Goal: Contribute content

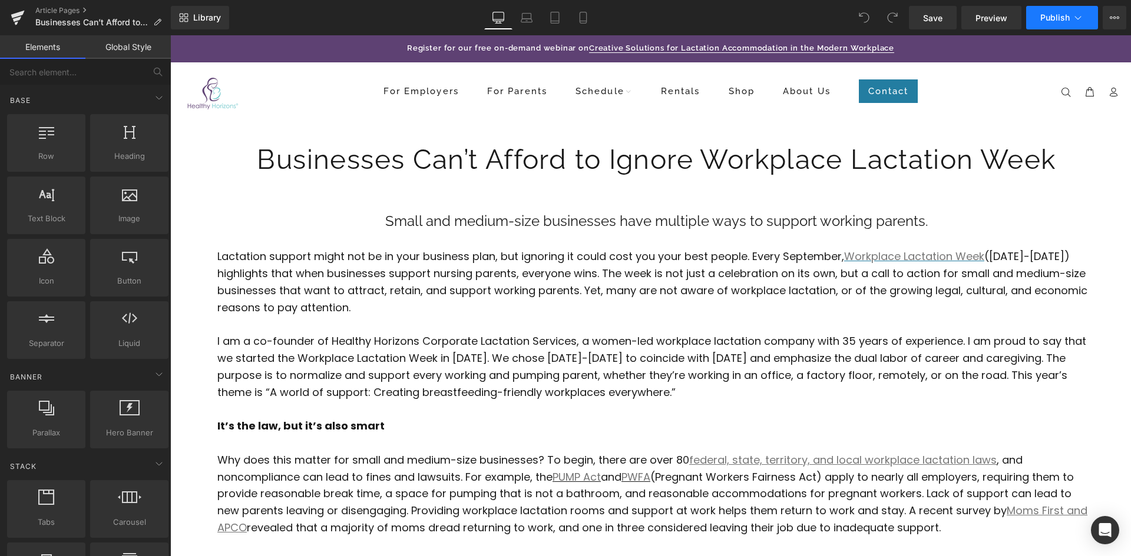
click at [1058, 15] on span "Publish" at bounding box center [1054, 17] width 29 height 9
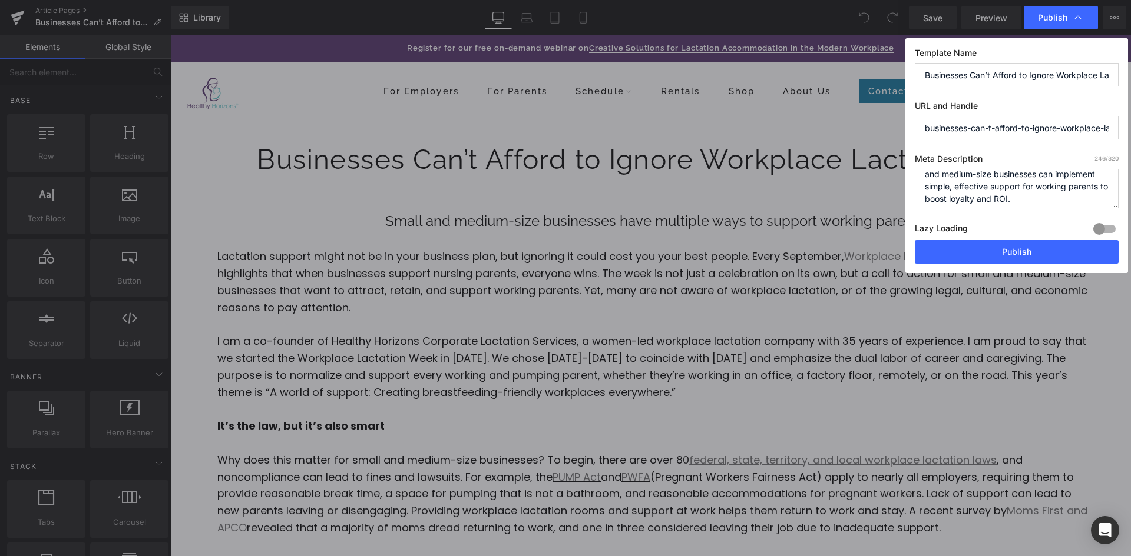
scroll to position [48, 0]
click at [1043, 247] on button "Publish" at bounding box center [1017, 252] width 204 height 24
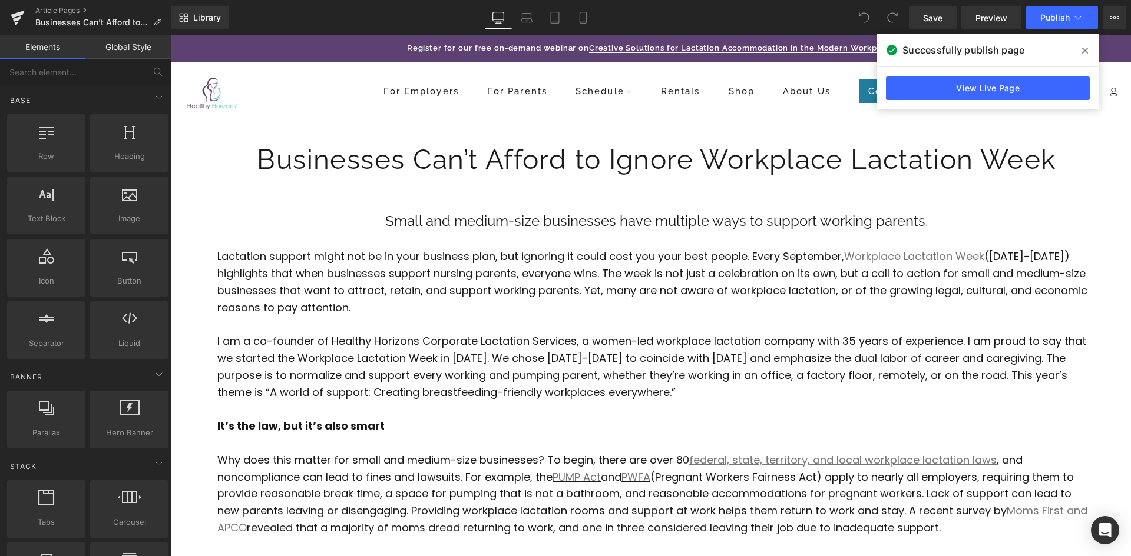
click at [1083, 48] on icon at bounding box center [1085, 50] width 6 height 9
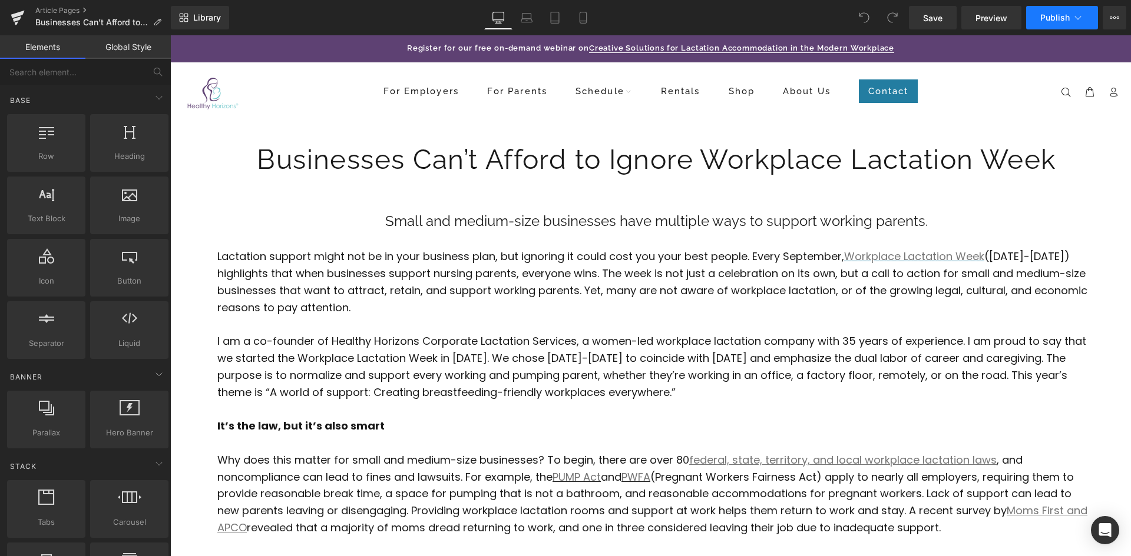
click at [1083, 19] on icon at bounding box center [1078, 18] width 12 height 12
click at [50, 10] on link "Article Pages" at bounding box center [102, 10] width 135 height 9
click at [485, 153] on h1 "Businesses Can’t Afford to Ignore Workplace Lactation Week" at bounding box center [656, 160] width 949 height 44
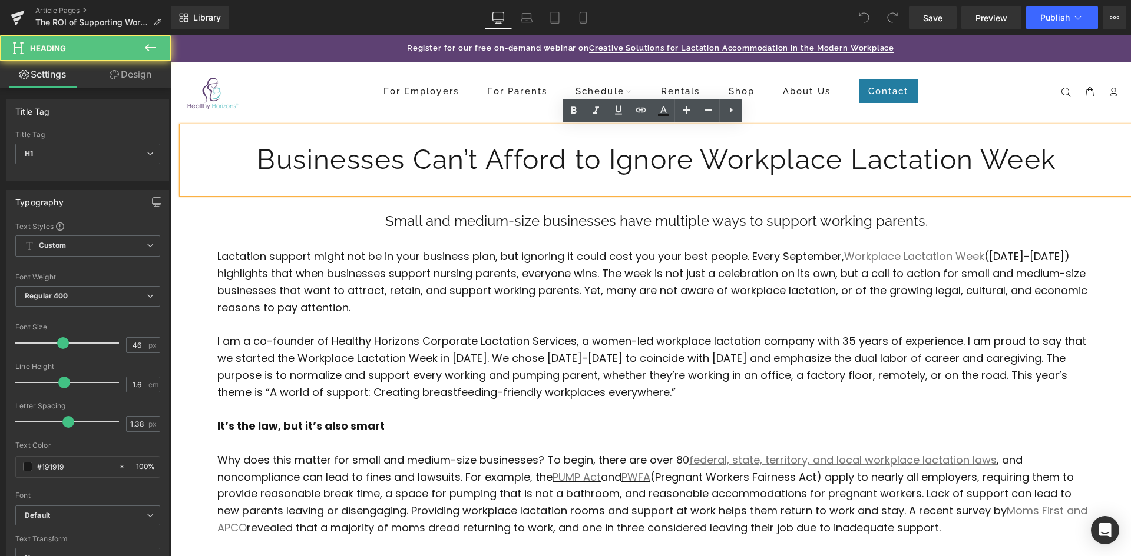
click at [483, 155] on h1 "Businesses Can’t Afford to Ignore Workplace Lactation Week" at bounding box center [656, 160] width 949 height 44
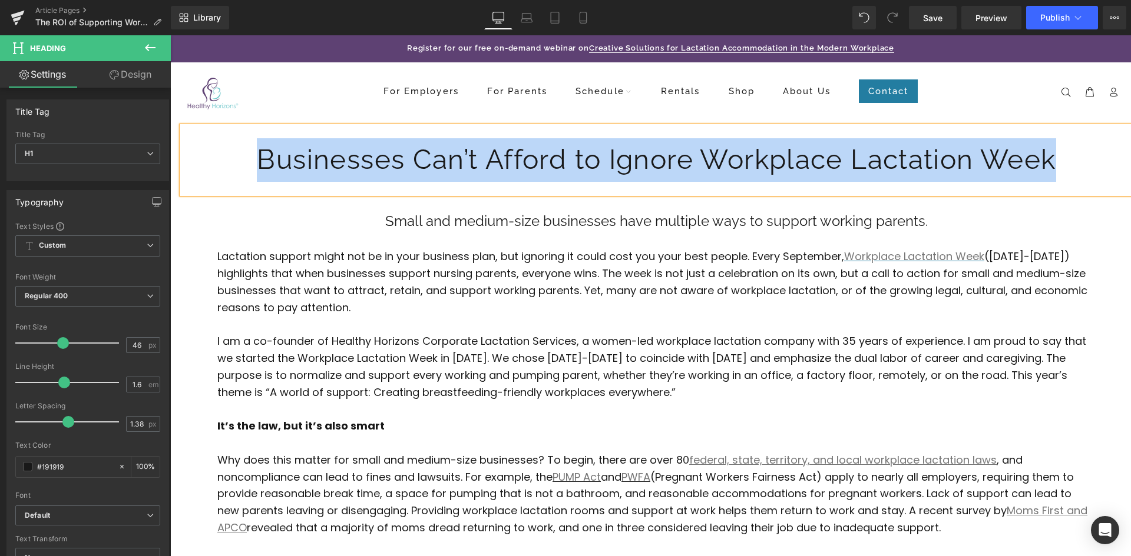
paste div
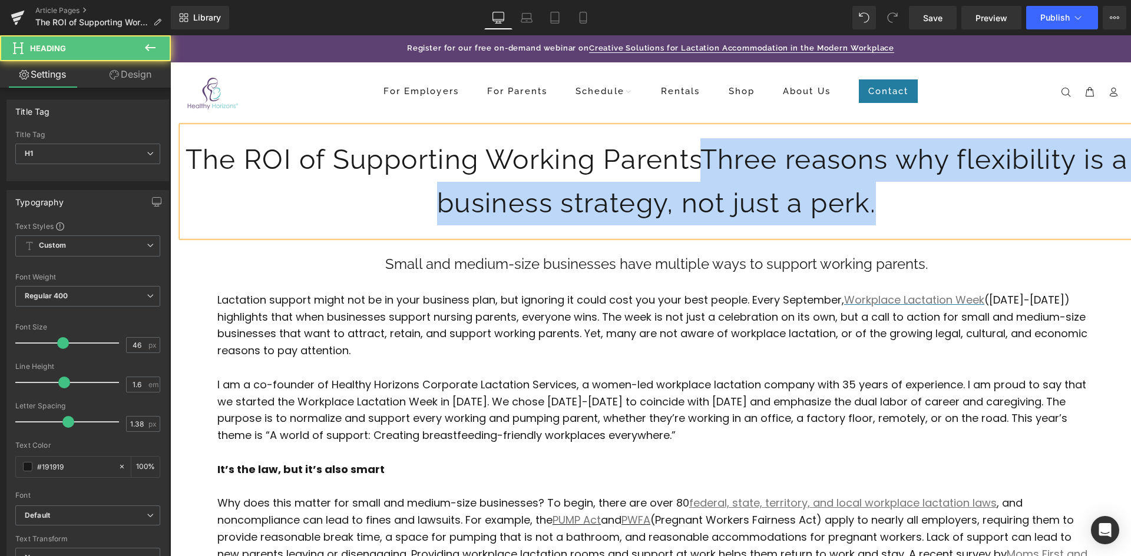
drag, startPoint x: 742, startPoint y: 171, endPoint x: 891, endPoint y: 193, distance: 150.7
click at [891, 193] on h1 "The ROI of Supporting Working ParentsThree reasons why flexibility is a busines…" at bounding box center [656, 181] width 949 height 87
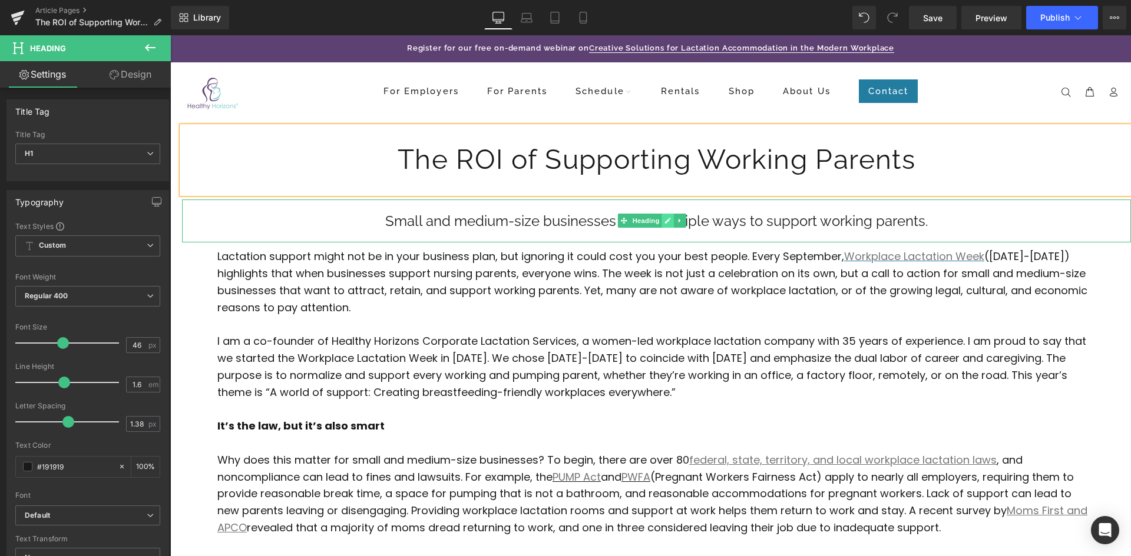
click at [664, 226] on link at bounding box center [668, 221] width 12 height 14
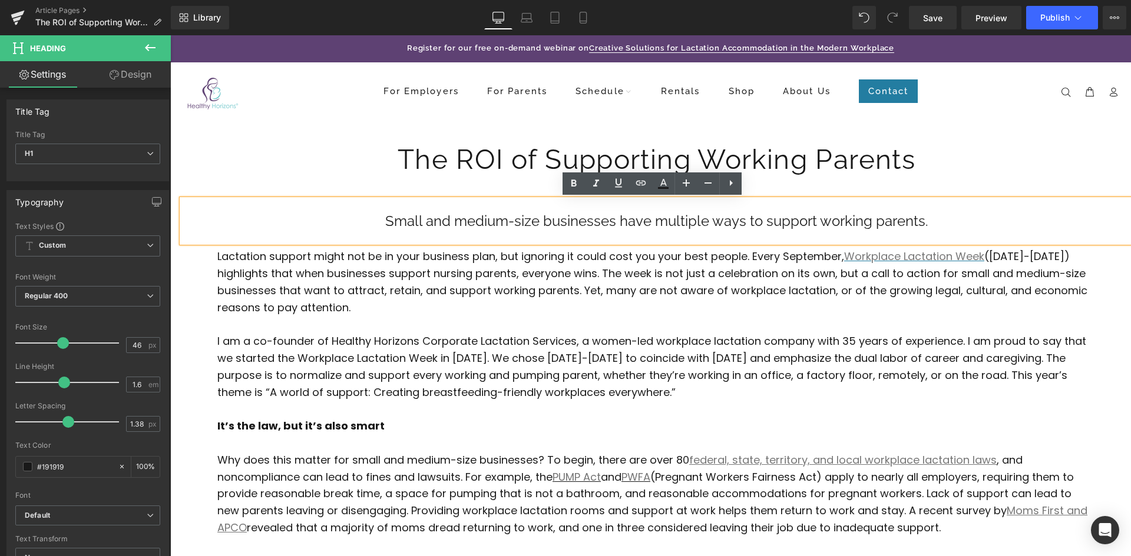
click at [561, 221] on h2 "Small and medium-size businesses have multiple ways to support working parents." at bounding box center [656, 221] width 949 height 20
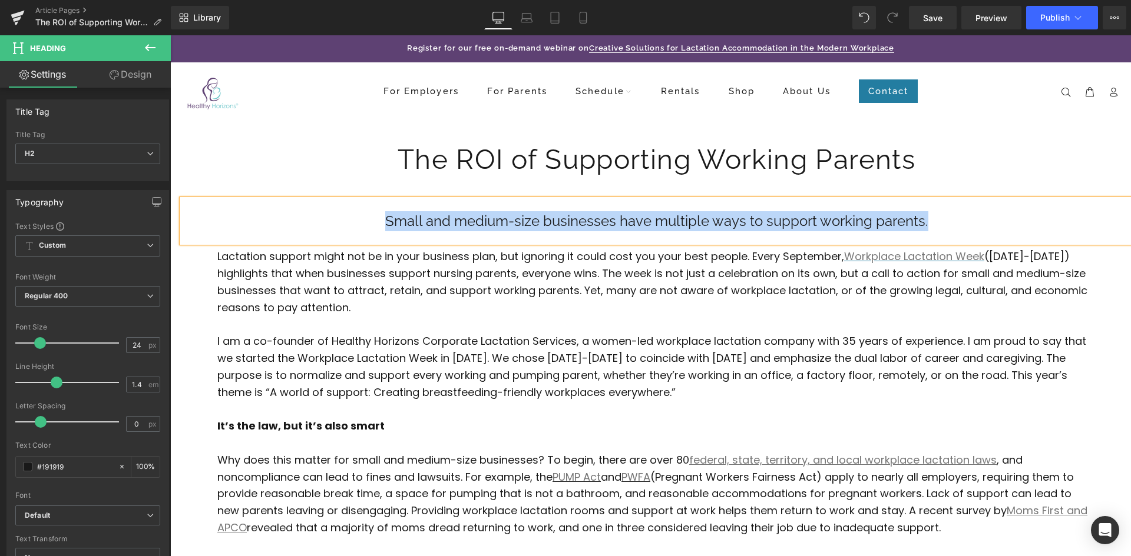
paste div
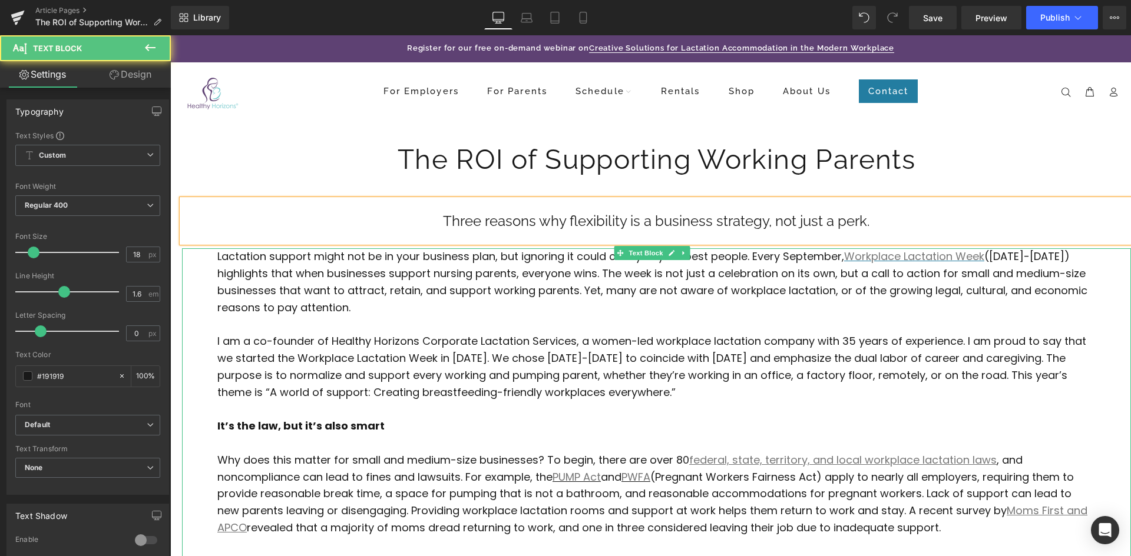
click at [557, 283] on p "Lactation support might not be in your business plan, but ignoring it could cos…" at bounding box center [656, 283] width 878 height 68
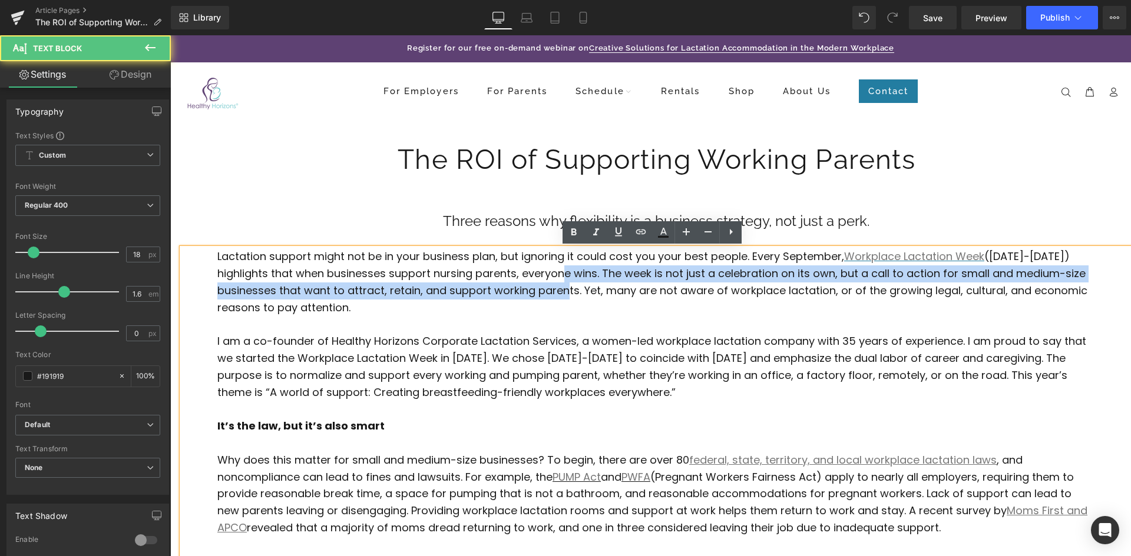
click at [491, 297] on p "Lactation support might not be in your business plan, but ignoring it could cos…" at bounding box center [656, 283] width 878 height 68
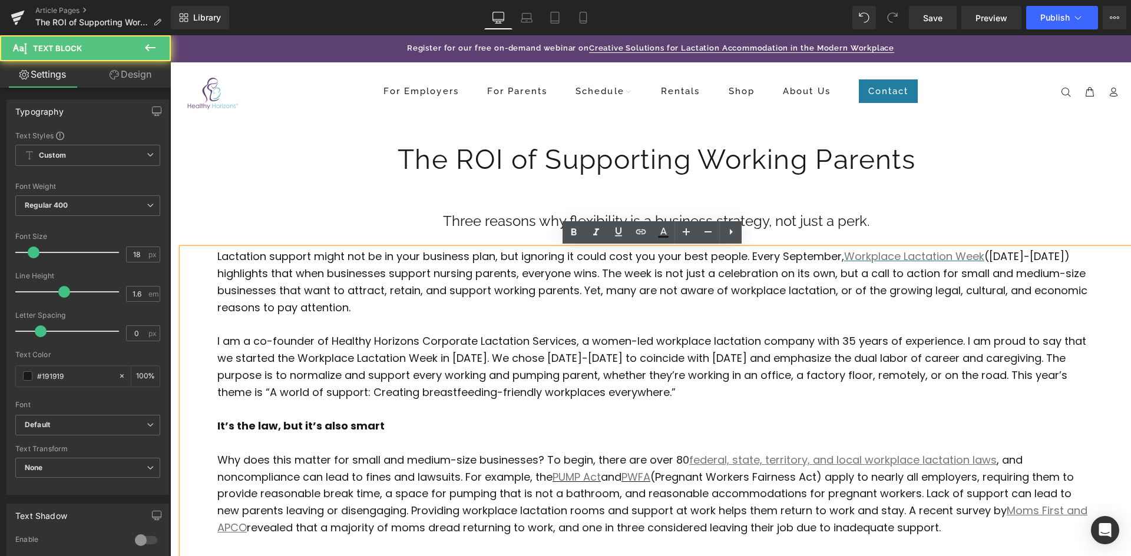
click at [526, 389] on p "I am a co-founder of Healthy Horizons Corporate Lactation Services, a women-led…" at bounding box center [656, 367] width 878 height 68
drag, startPoint x: 681, startPoint y: 395, endPoint x: 214, endPoint y: 259, distance: 487.1
click at [214, 259] on div "Lactation support might not be in your business plan, but ignoring it could cos…" at bounding box center [656, 410] width 949 height 322
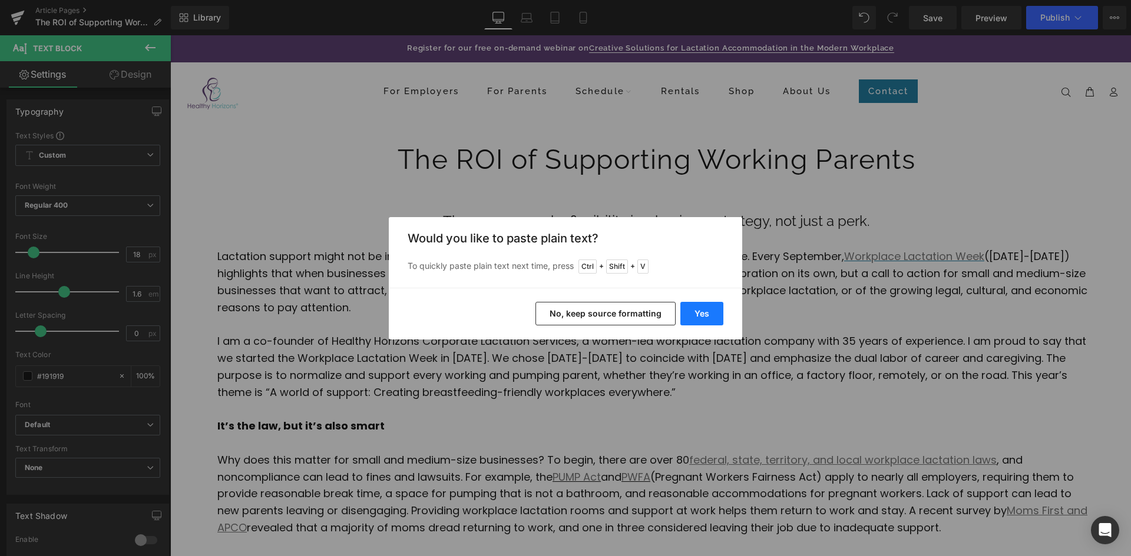
drag, startPoint x: 717, startPoint y: 323, endPoint x: 708, endPoint y: 320, distance: 9.5
click at [708, 320] on button "Yes" at bounding box center [701, 314] width 43 height 24
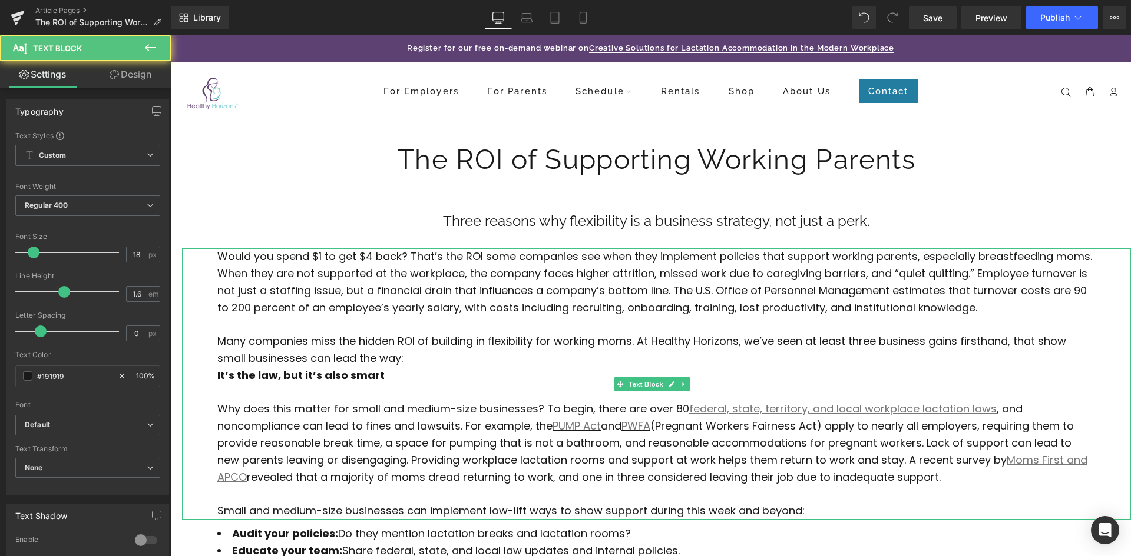
click at [426, 364] on p "Many companies miss the hidden ROI of building in flexibility for working moms.…" at bounding box center [656, 350] width 878 height 34
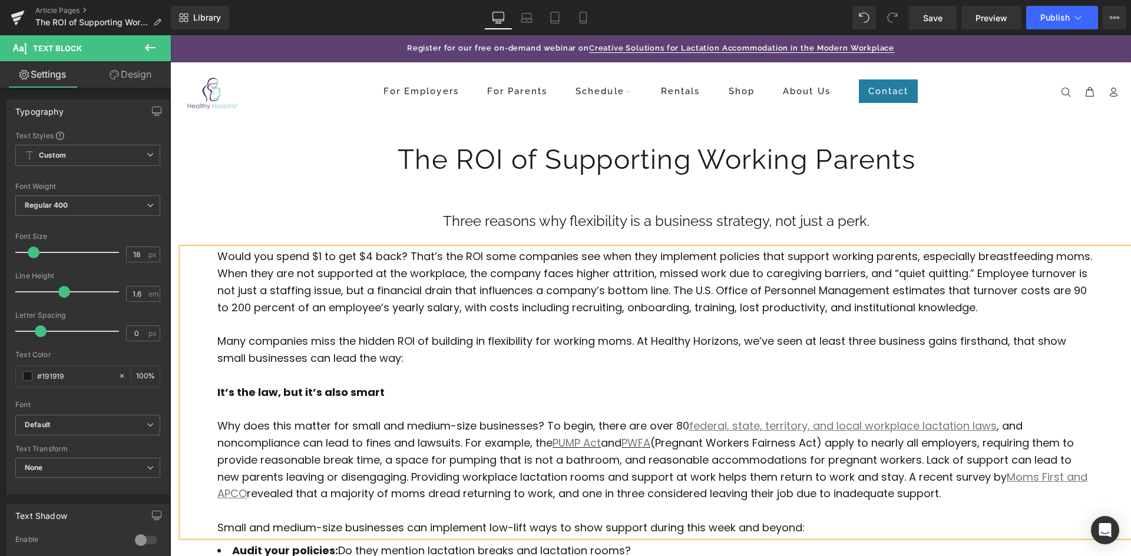
click at [349, 396] on strong "It’s the law, but it’s also smart" at bounding box center [300, 392] width 167 height 15
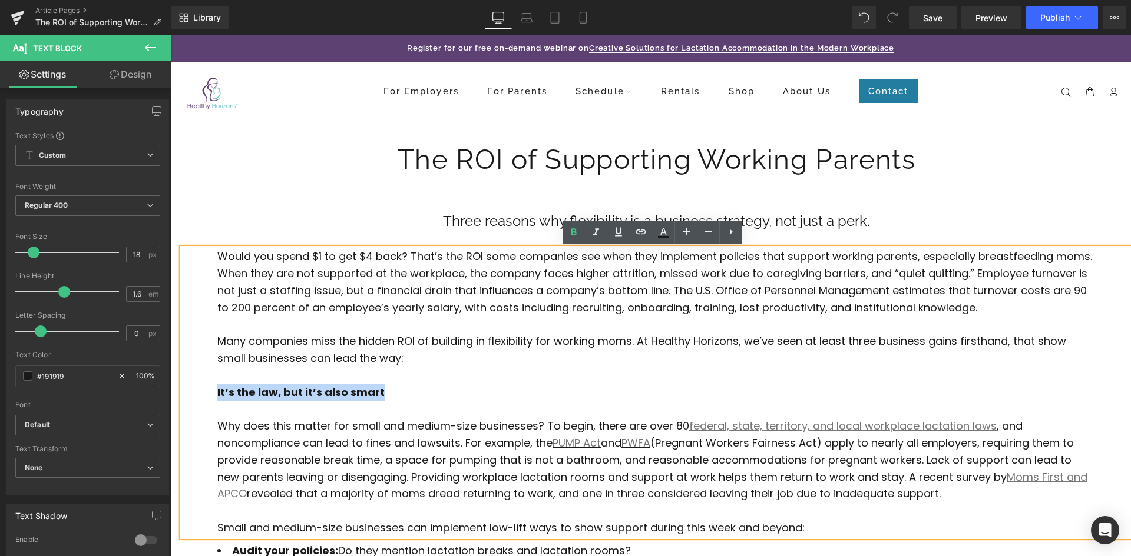
drag, startPoint x: 281, startPoint y: 404, endPoint x: 200, endPoint y: 396, distance: 81.0
click at [200, 396] on div "Would you spend $1 to get $4 back? That’s the ROI some companies see when they …" at bounding box center [656, 393] width 949 height 289
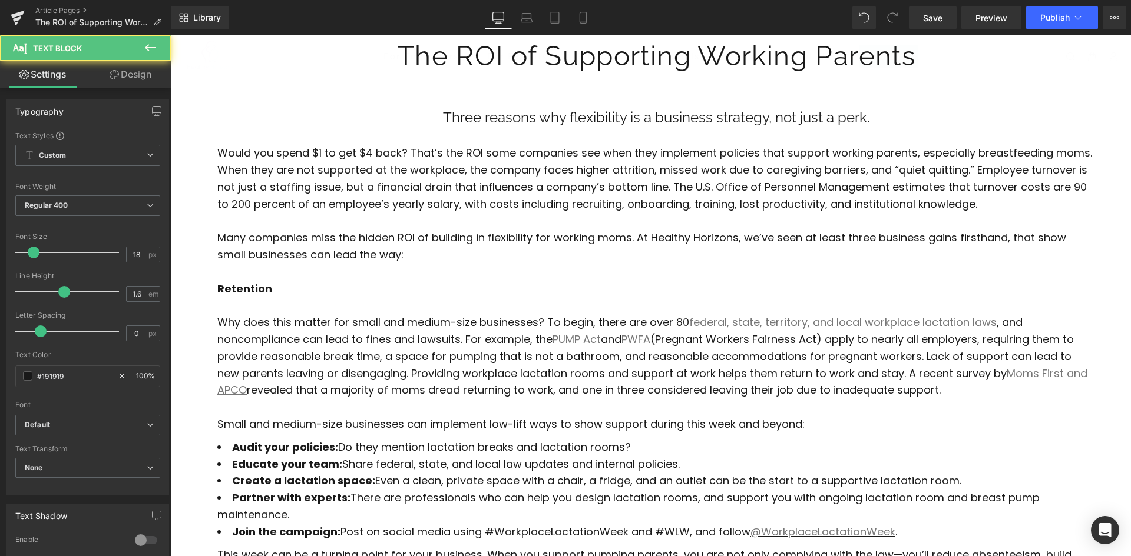
drag, startPoint x: 509, startPoint y: 442, endPoint x: 509, endPoint y: 462, distance: 20.6
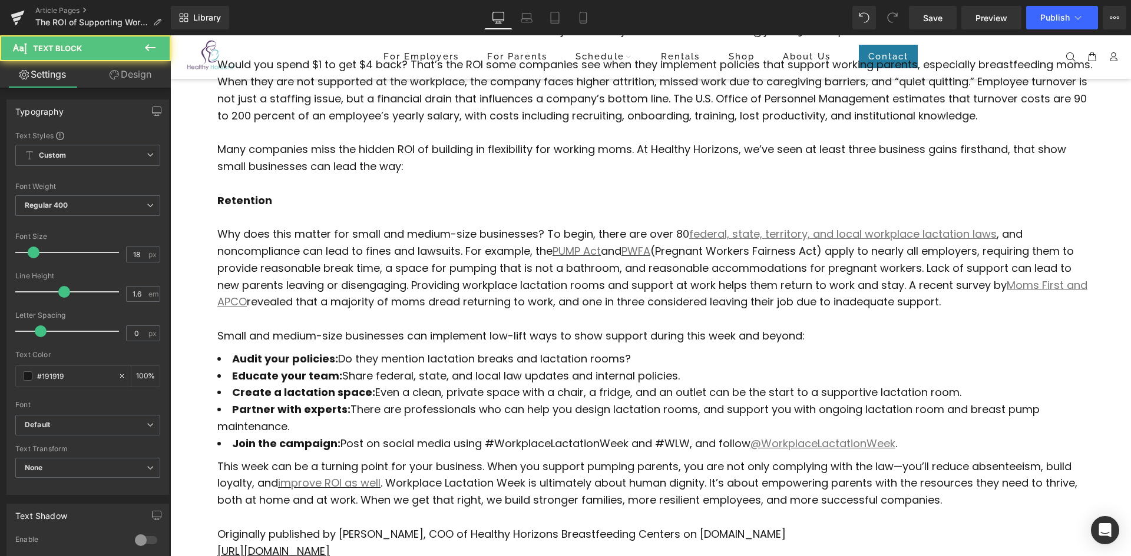
scroll to position [197, 0]
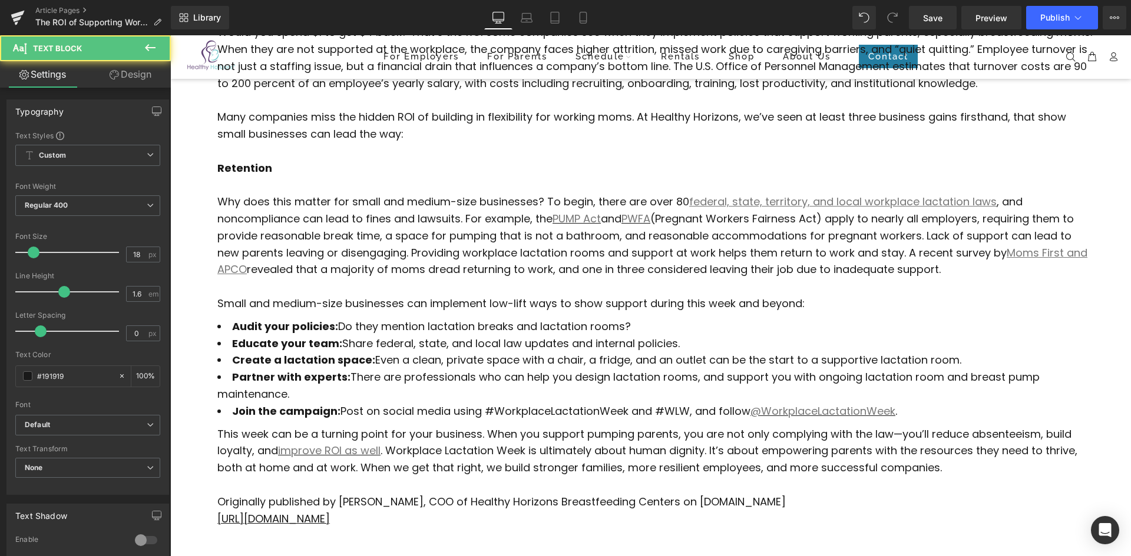
drag, startPoint x: 363, startPoint y: 338, endPoint x: 358, endPoint y: 298, distance: 40.4
click at [366, 277] on p "Why does this matter for small and medium-size businesses? To begin, there are …" at bounding box center [656, 236] width 878 height 85
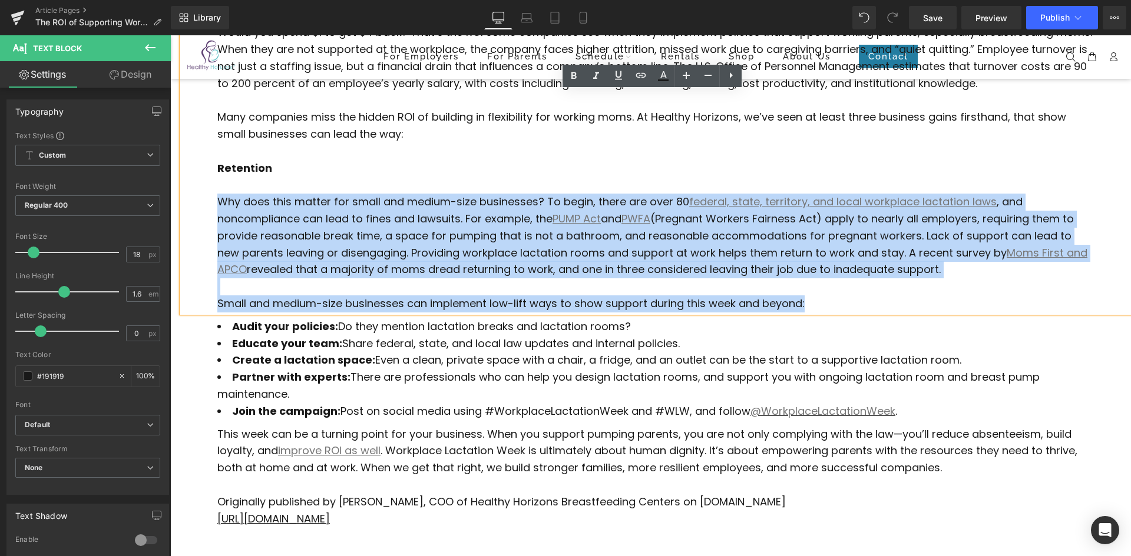
drag, startPoint x: 762, startPoint y: 305, endPoint x: 203, endPoint y: 208, distance: 567.8
click at [203, 208] on div "Would you spend $1 to get $4 back? That’s the ROI some companies see when they …" at bounding box center [656, 168] width 949 height 289
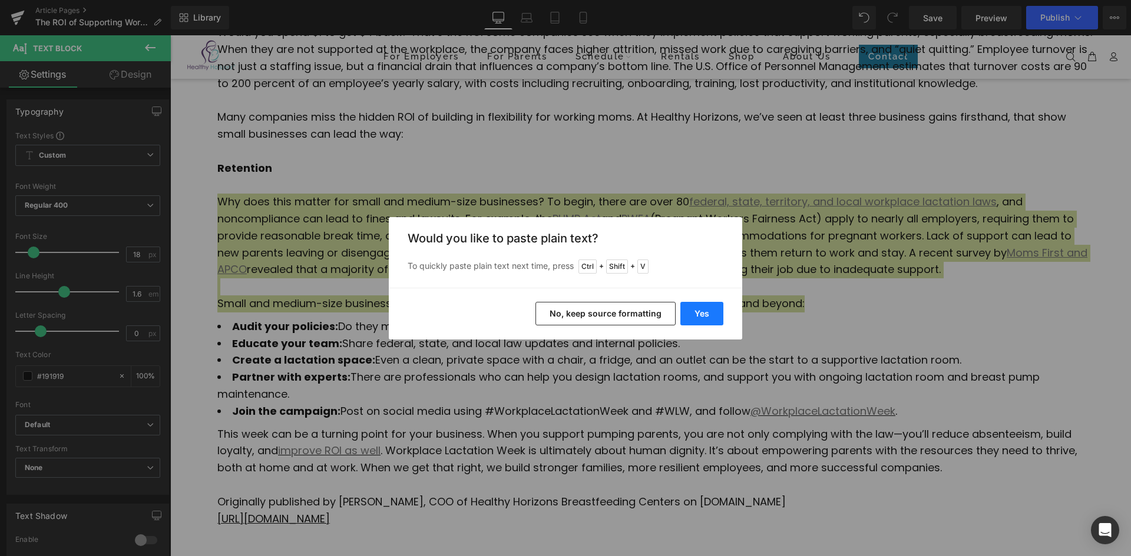
click at [707, 317] on button "Yes" at bounding box center [701, 314] width 43 height 24
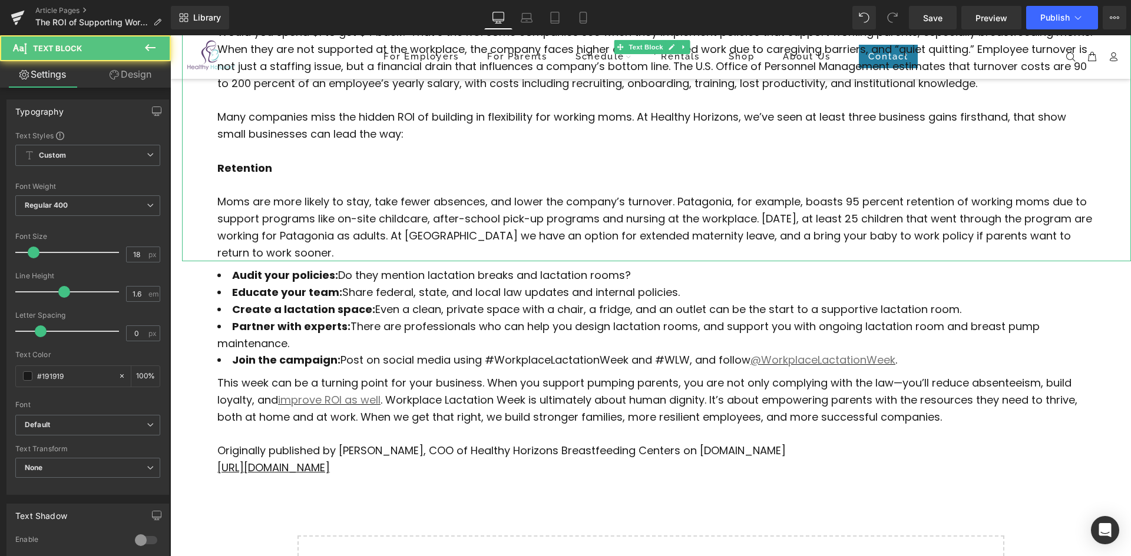
click at [364, 249] on p "Moms are more likely to stay, take fewer absences, and lower the company’s turn…" at bounding box center [656, 228] width 878 height 68
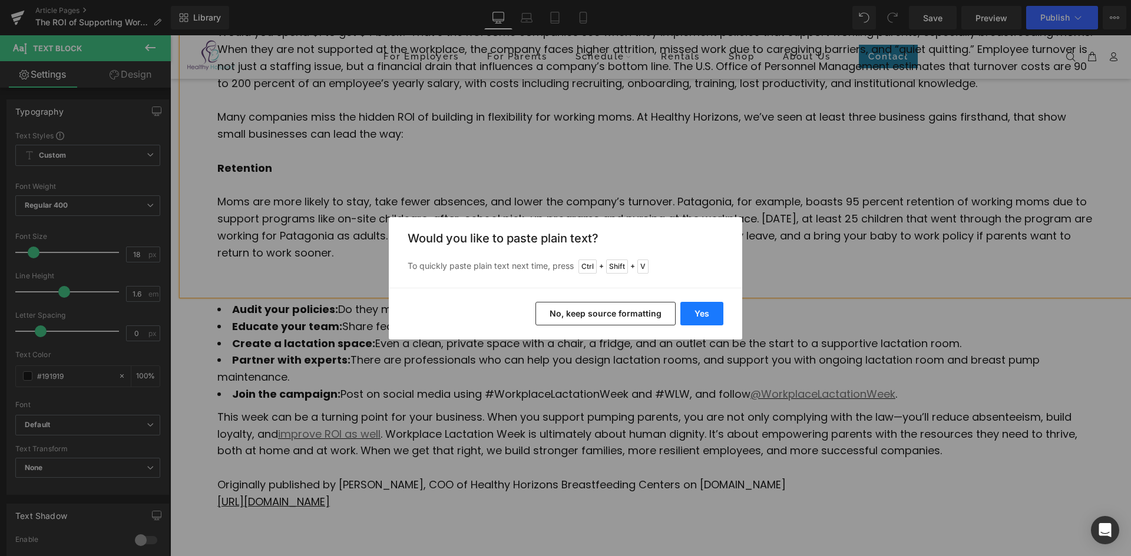
click at [698, 316] on button "Yes" at bounding box center [701, 314] width 43 height 24
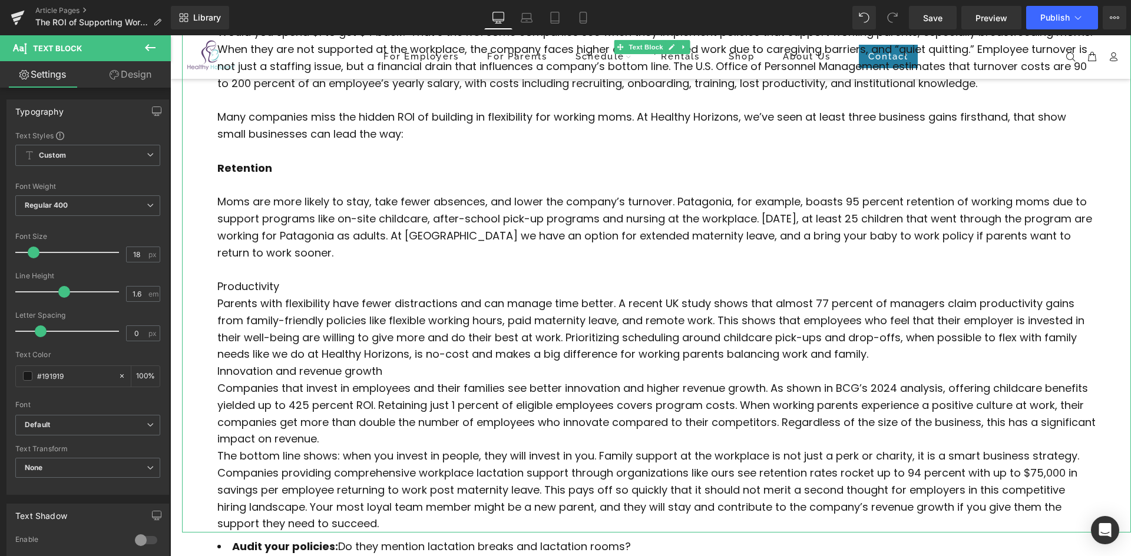
click at [283, 286] on p "Productivity" at bounding box center [656, 287] width 878 height 17
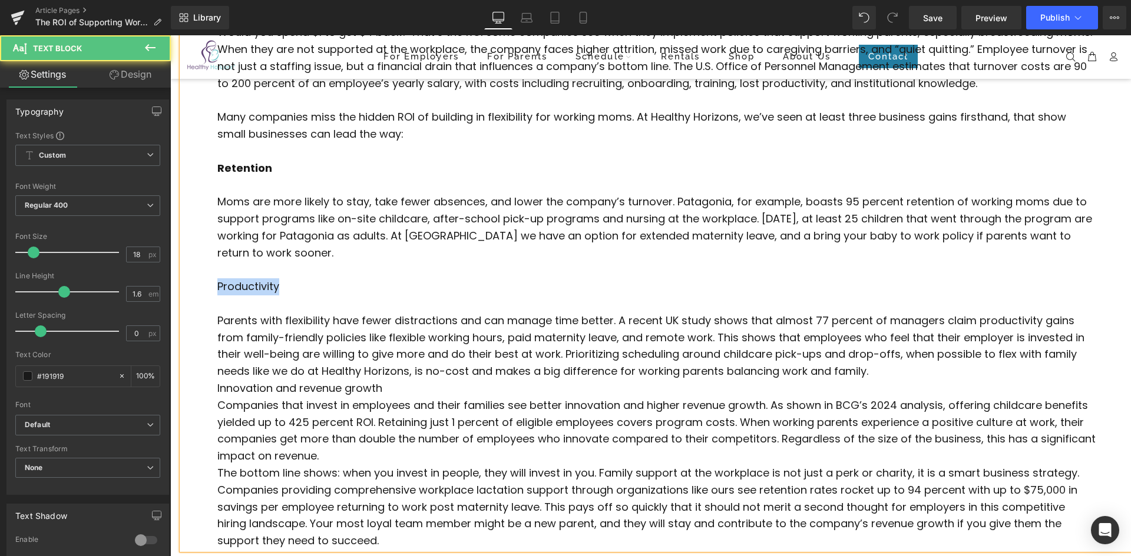
drag, startPoint x: 287, startPoint y: 286, endPoint x: 203, endPoint y: 281, distance: 84.9
click at [203, 281] on div "Would you spend $1 to get $4 back? That’s the ROI some companies see when they …" at bounding box center [656, 287] width 949 height 526
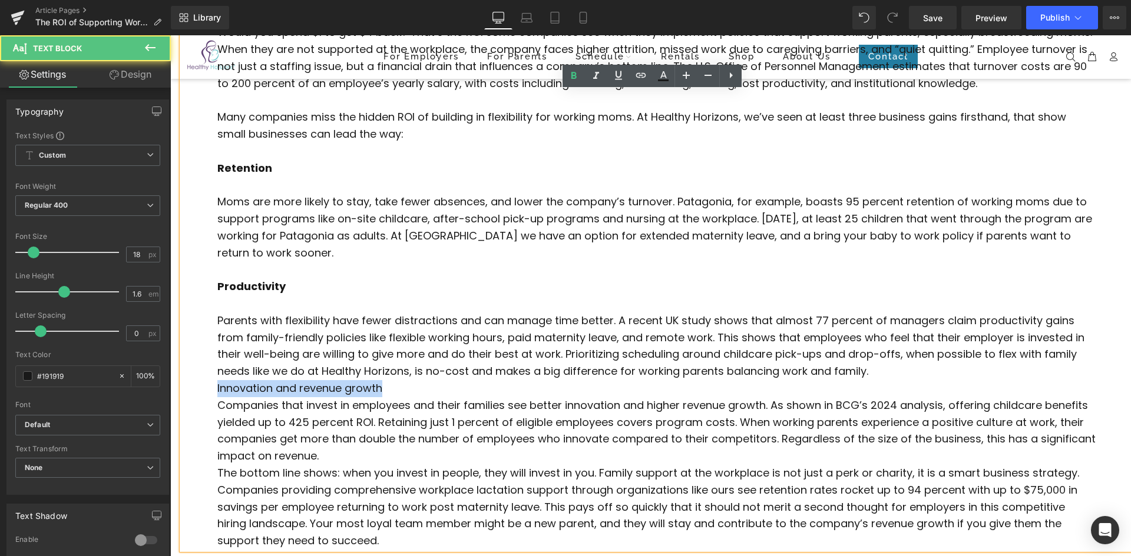
drag, startPoint x: 319, startPoint y: 378, endPoint x: 194, endPoint y: 384, distance: 125.0
click at [194, 384] on div "Would you spend $1 to get $4 back? That’s the ROI some companies see when they …" at bounding box center [656, 287] width 949 height 526
click at [206, 387] on div "Would you spend $1 to get $4 back? That’s the ROI some companies see when they …" at bounding box center [656, 287] width 949 height 526
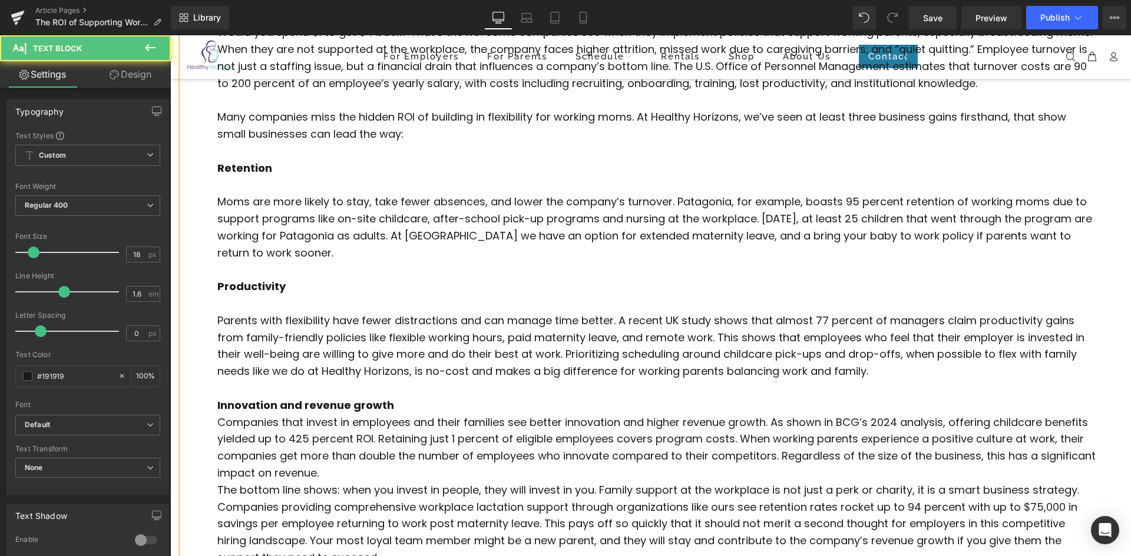
click at [211, 424] on div "Would you spend $1 to get $4 back? That’s the ROI some companies see when they …" at bounding box center [656, 295] width 949 height 543
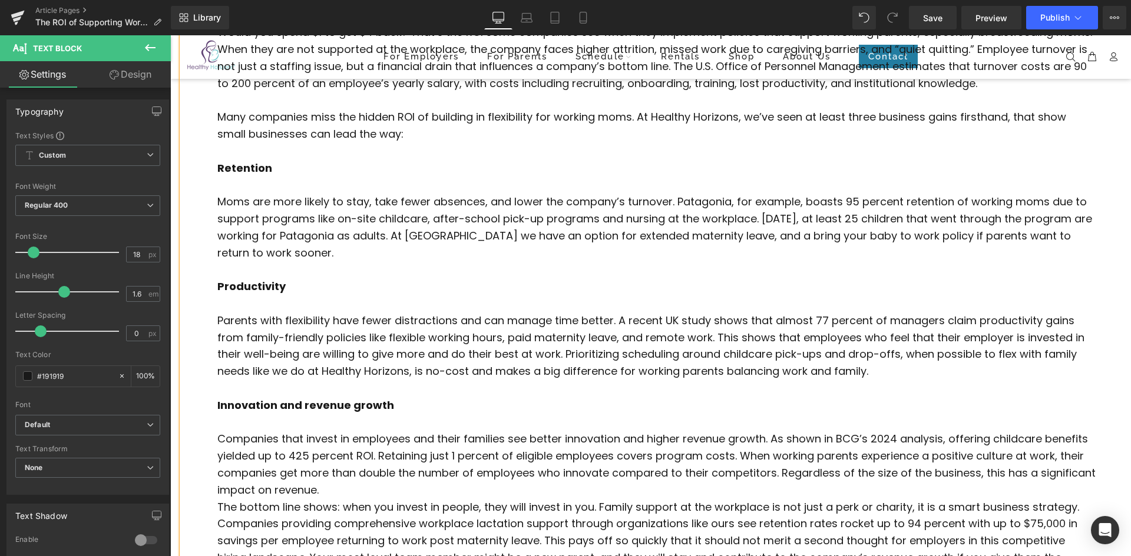
click at [453, 489] on p "Companies that invest in employees and their families see better innovation and…" at bounding box center [656, 465] width 878 height 68
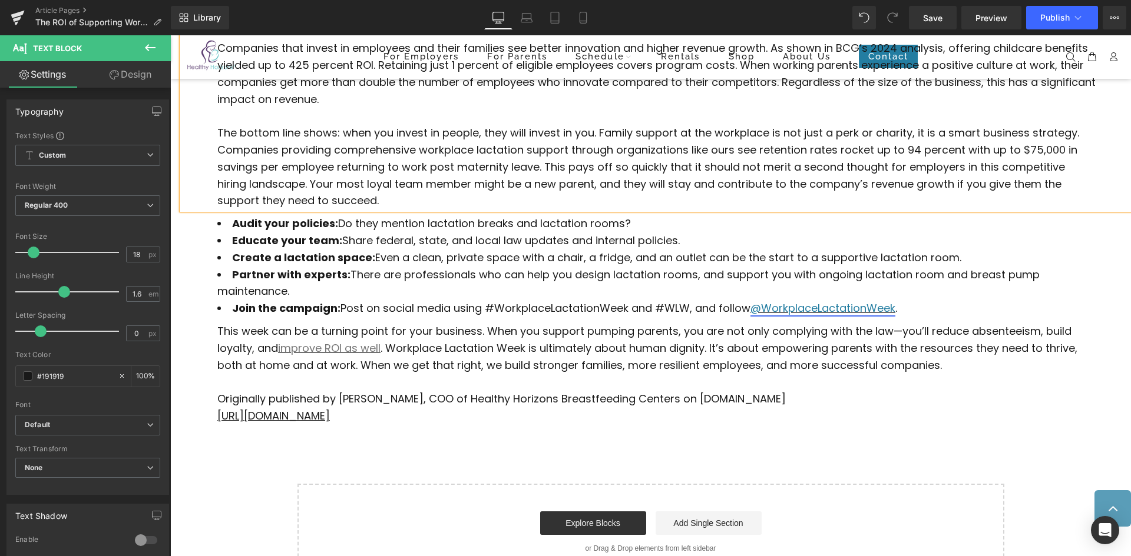
scroll to position [587, 0]
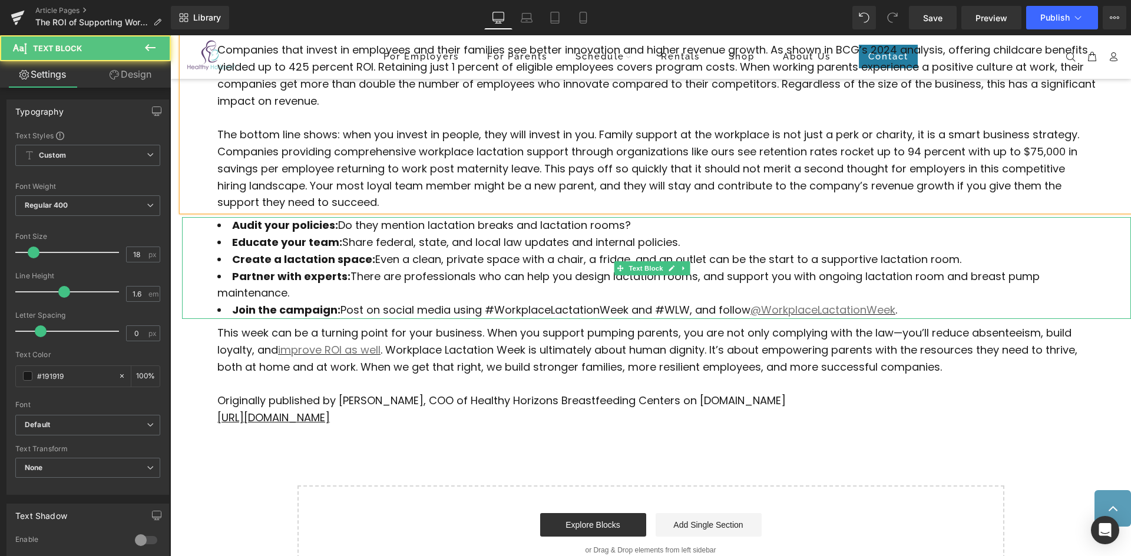
click at [602, 286] on li "Partner with experts: There are professionals who can help you design lactation…" at bounding box center [656, 286] width 878 height 34
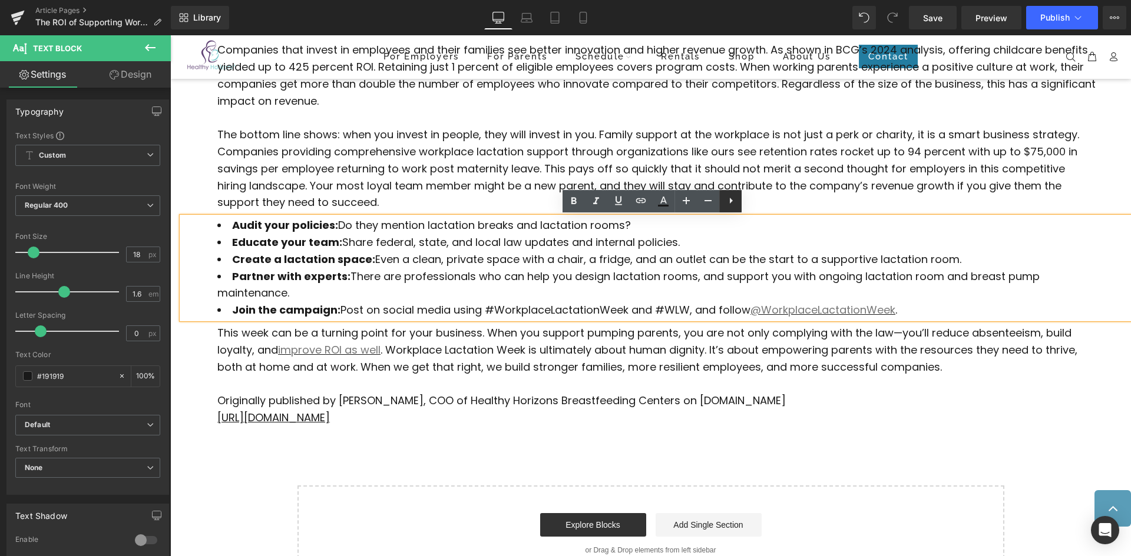
click at [730, 200] on icon at bounding box center [731, 201] width 3 height 6
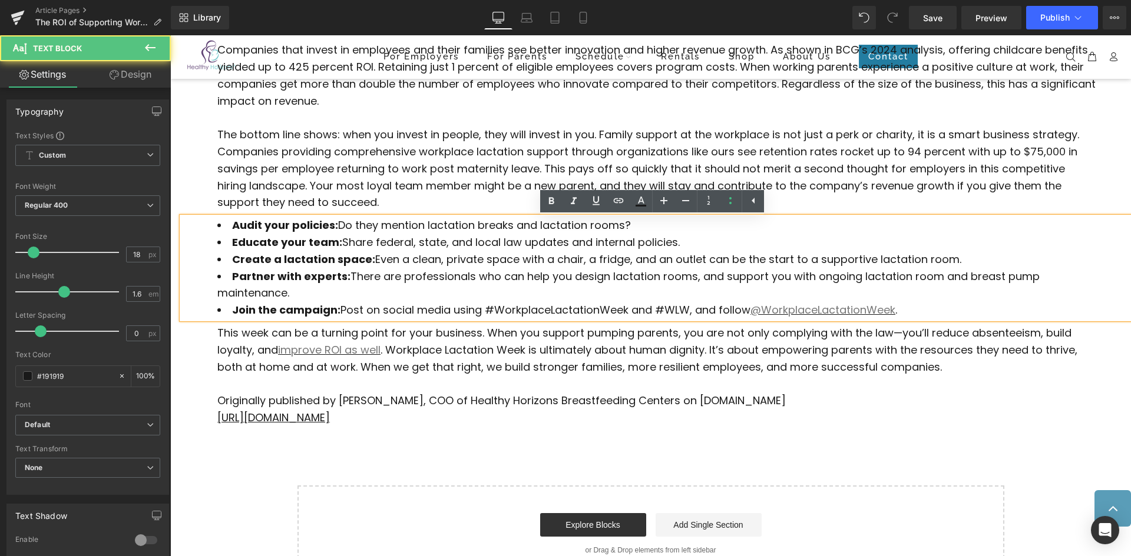
click at [730, 294] on li "Partner with experts: There are professionals who can help you design lactation…" at bounding box center [656, 286] width 878 height 34
click at [820, 386] on p at bounding box center [656, 384] width 878 height 17
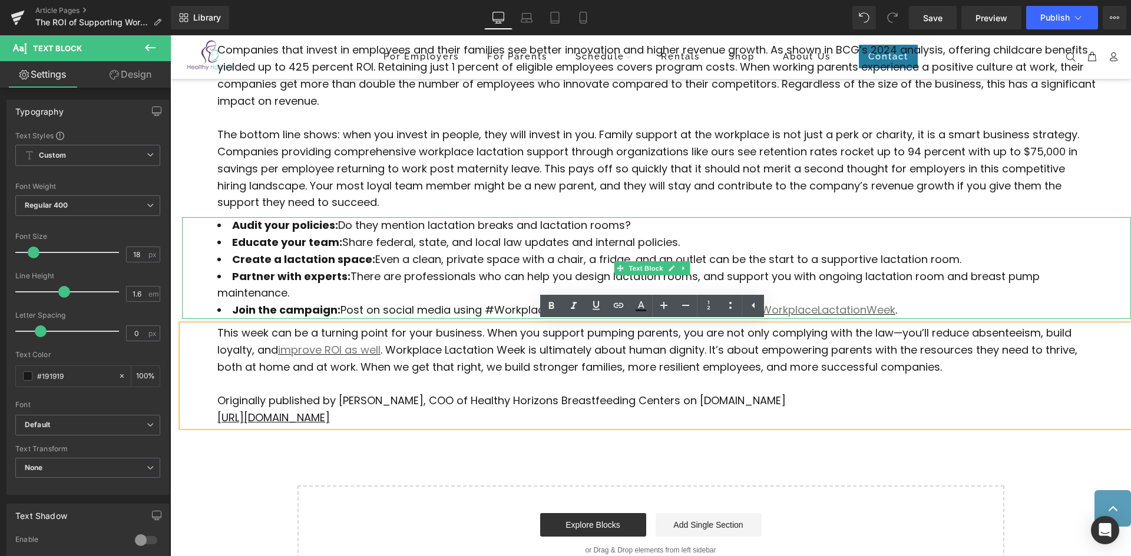
click at [743, 254] on li "Create a lactation space: Even a clean, private space with a chair, a fridge, a…" at bounding box center [656, 259] width 878 height 17
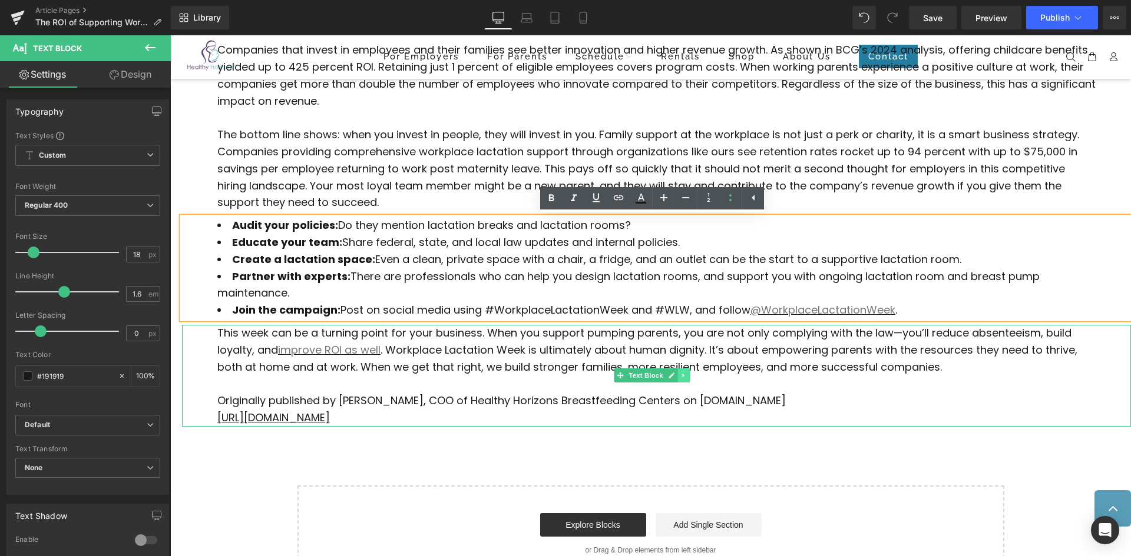
click at [684, 379] on icon at bounding box center [683, 375] width 6 height 7
click at [691, 379] on icon at bounding box center [690, 376] width 6 height 6
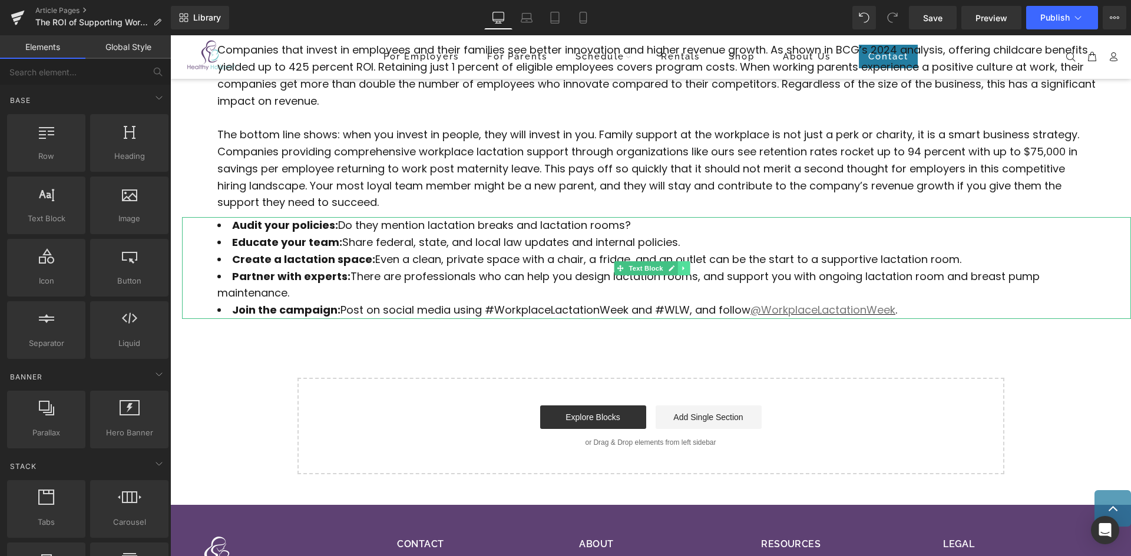
click at [683, 271] on icon at bounding box center [683, 268] width 6 height 7
click at [690, 270] on icon at bounding box center [690, 268] width 6 height 6
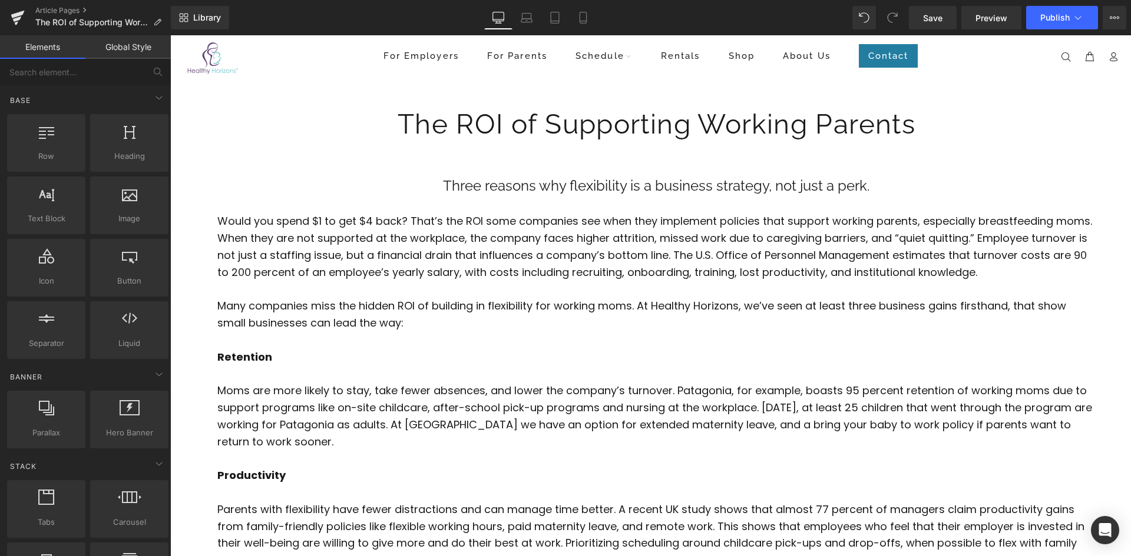
scroll to position [2, 0]
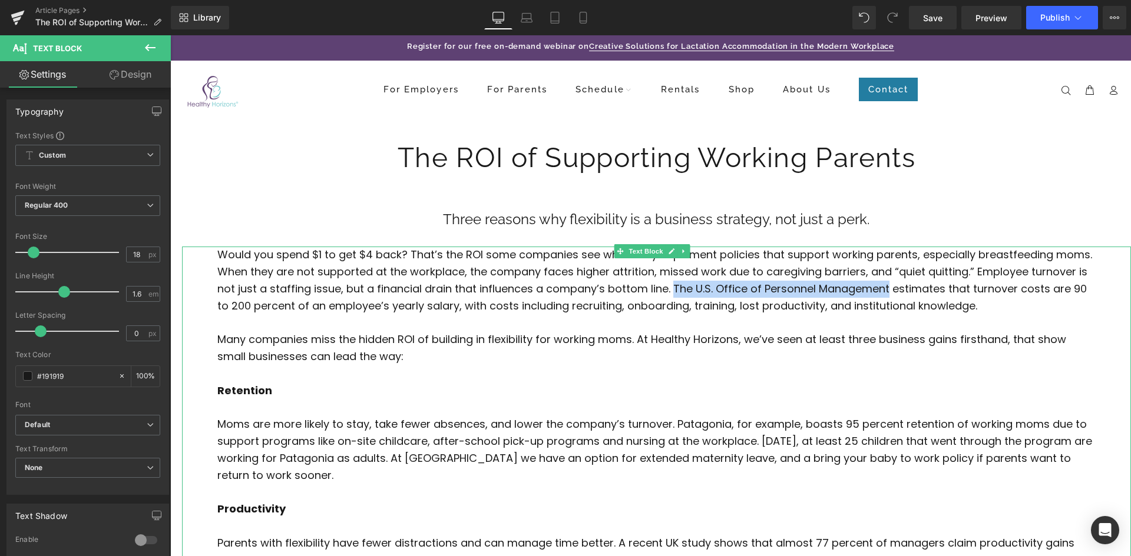
drag, startPoint x: 732, startPoint y: 287, endPoint x: 946, endPoint y: 292, distance: 213.8
click at [946, 292] on p "Would you spend $1 to get $4 back? That’s the ROI some companies see when they …" at bounding box center [656, 281] width 878 height 68
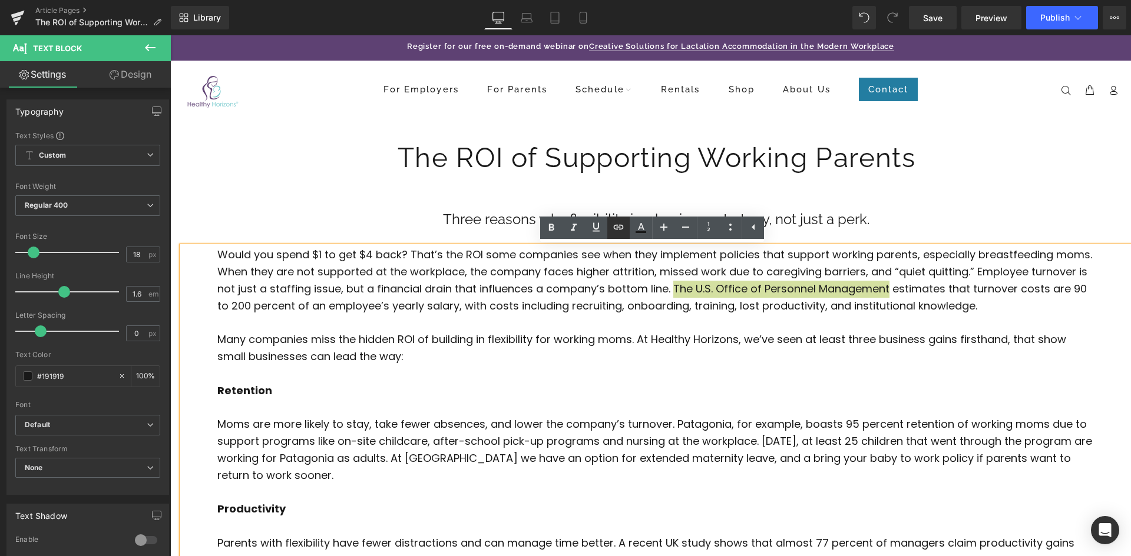
click at [611, 224] on icon at bounding box center [618, 227] width 14 height 14
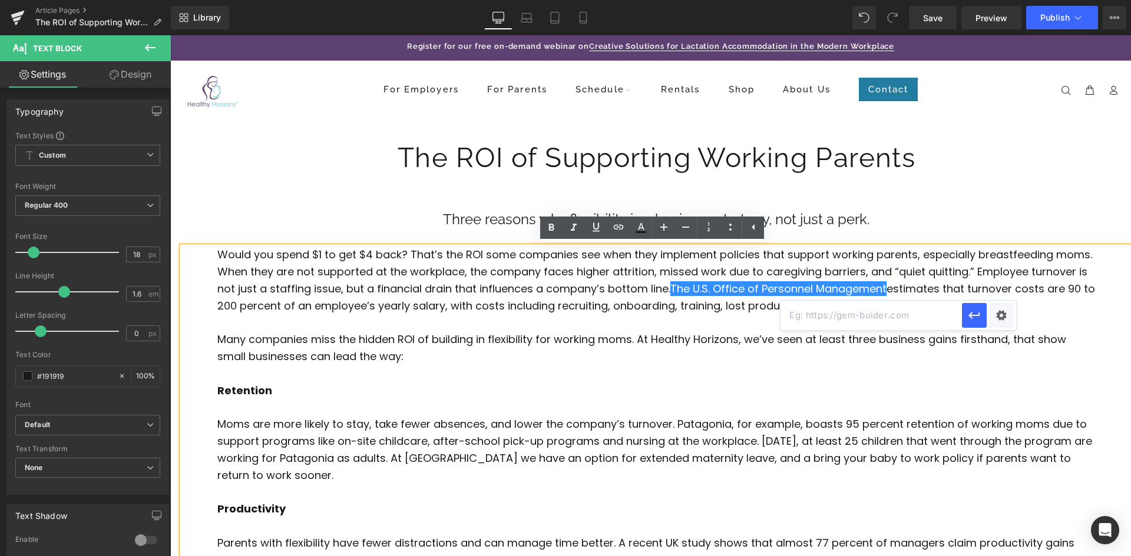
click at [821, 318] on input "text" at bounding box center [870, 315] width 181 height 29
paste input "https://www.opm.gov/telework/tmo-and-coordinators/recruitment-retention"
type input "https://www.opm.gov/telework/tmo-and-coordinators/recruitment-retention"
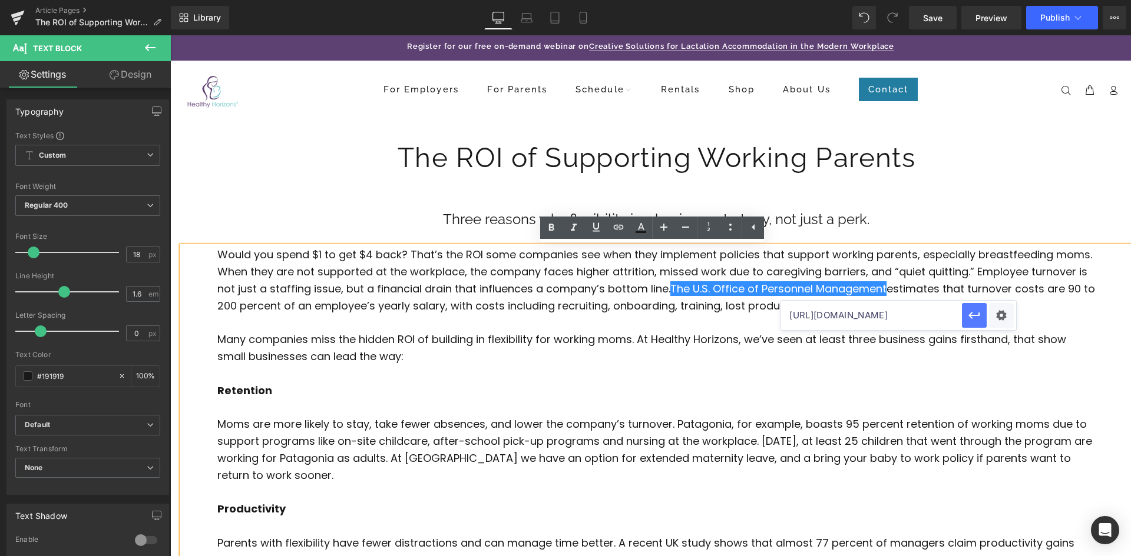
click at [976, 321] on icon "button" at bounding box center [974, 316] width 14 height 14
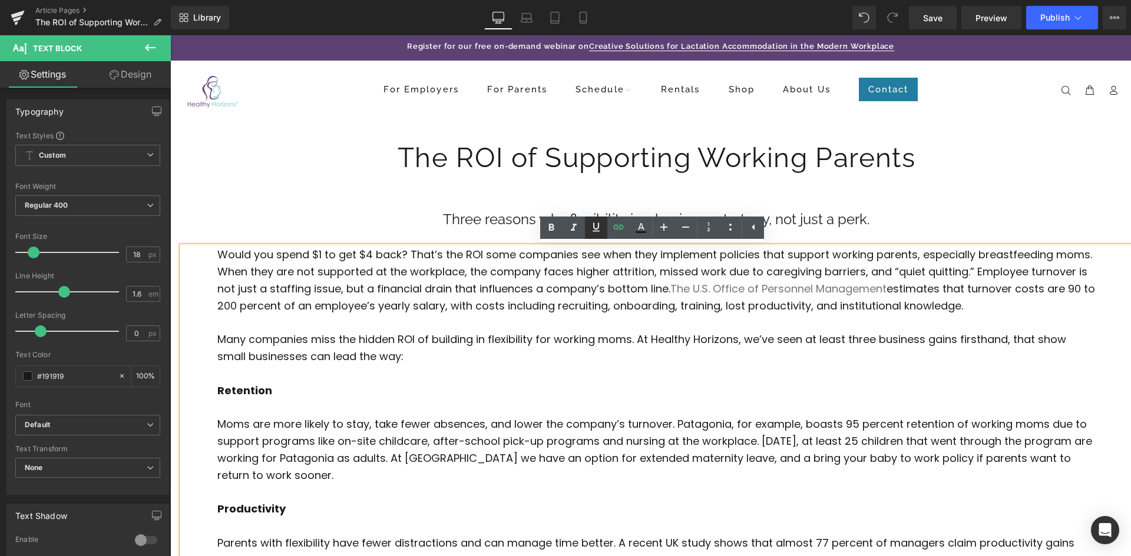
click at [595, 233] on icon at bounding box center [596, 227] width 14 height 14
click at [771, 333] on p "Many companies miss the hidden ROI of building in flexibility for working moms.…" at bounding box center [656, 349] width 878 height 34
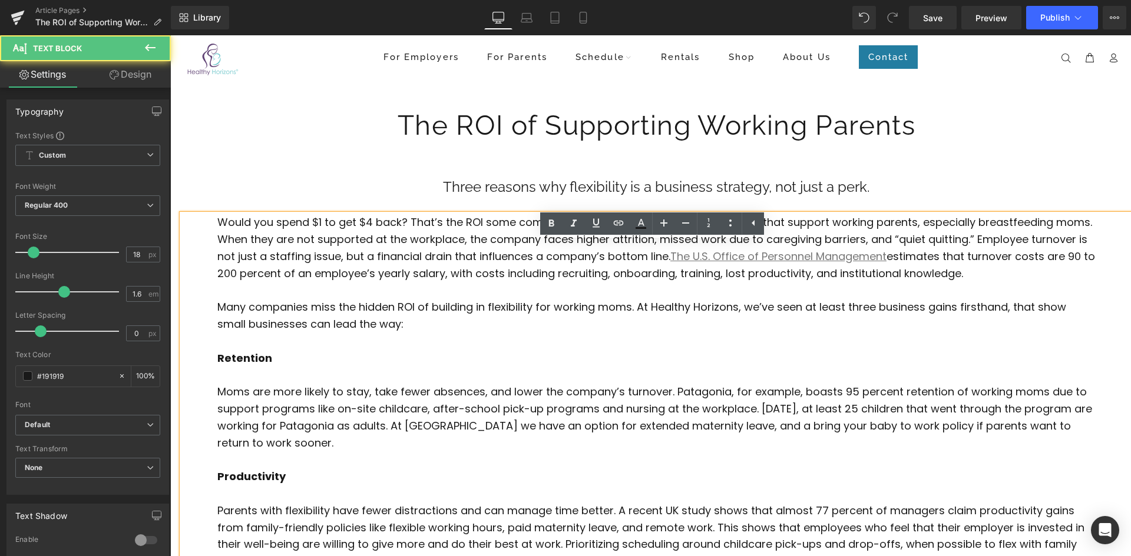
drag, startPoint x: 478, startPoint y: 391, endPoint x: 380, endPoint y: 425, distance: 103.4
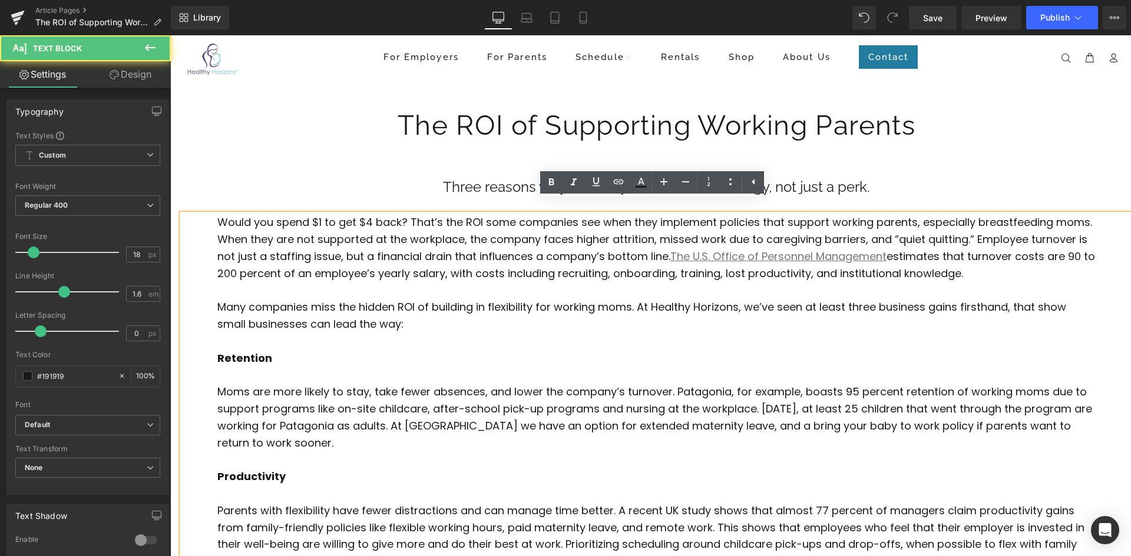
scroll to position [47, 0]
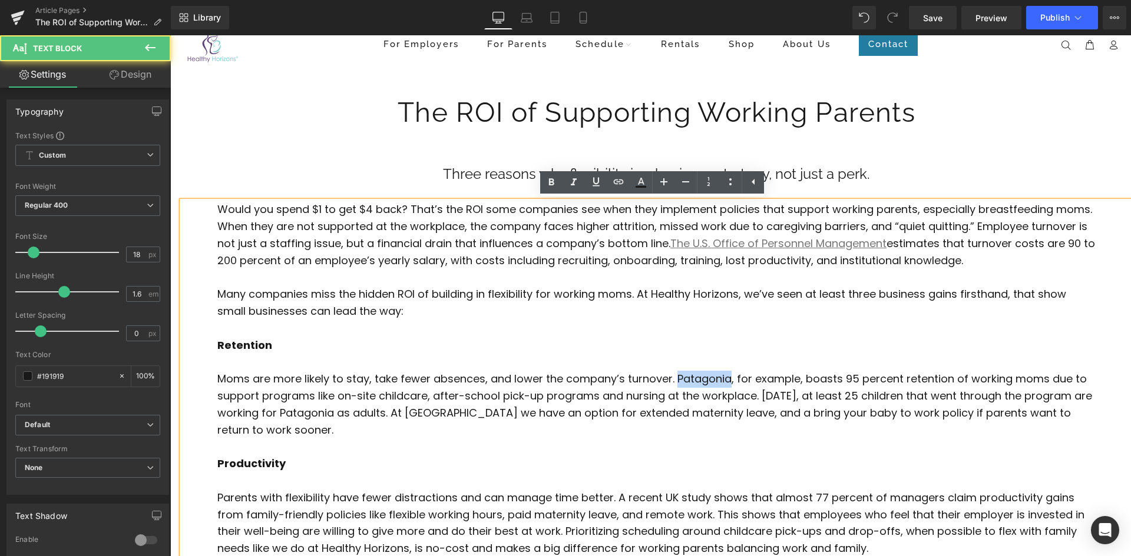
drag, startPoint x: 676, startPoint y: 379, endPoint x: 730, endPoint y: 374, distance: 53.9
click at [730, 374] on p "Moms are more likely to stay, take fewer absences, and lower the company’s turn…" at bounding box center [656, 405] width 878 height 68
click at [624, 190] on link at bounding box center [618, 182] width 22 height 22
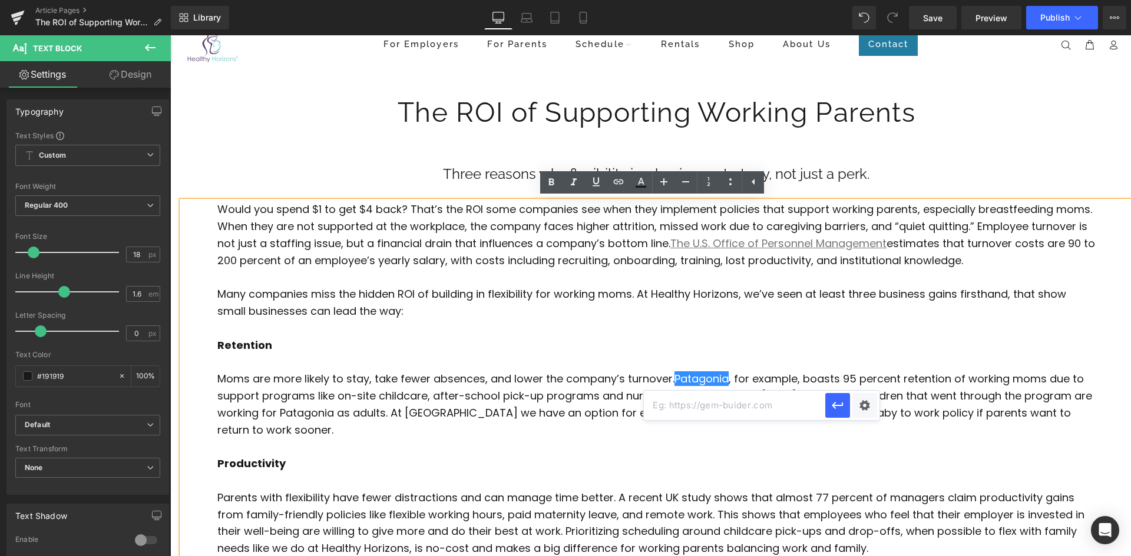
click at [769, 405] on input "text" at bounding box center [734, 405] width 181 height 29
paste input "https://convene.com/catalyst/office/patagonia-family-policy-childcare/"
click at [692, 401] on input "https://convene.com/catalyst/office/patagonia-family-policy-childcare/" at bounding box center [734, 405] width 181 height 29
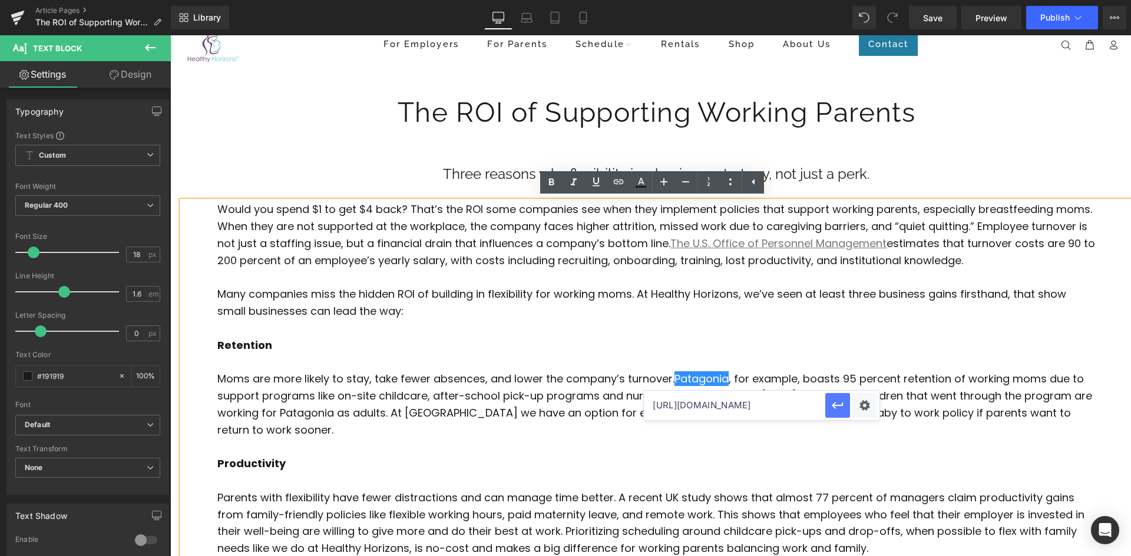
click at [835, 406] on icon "button" at bounding box center [837, 405] width 11 height 7
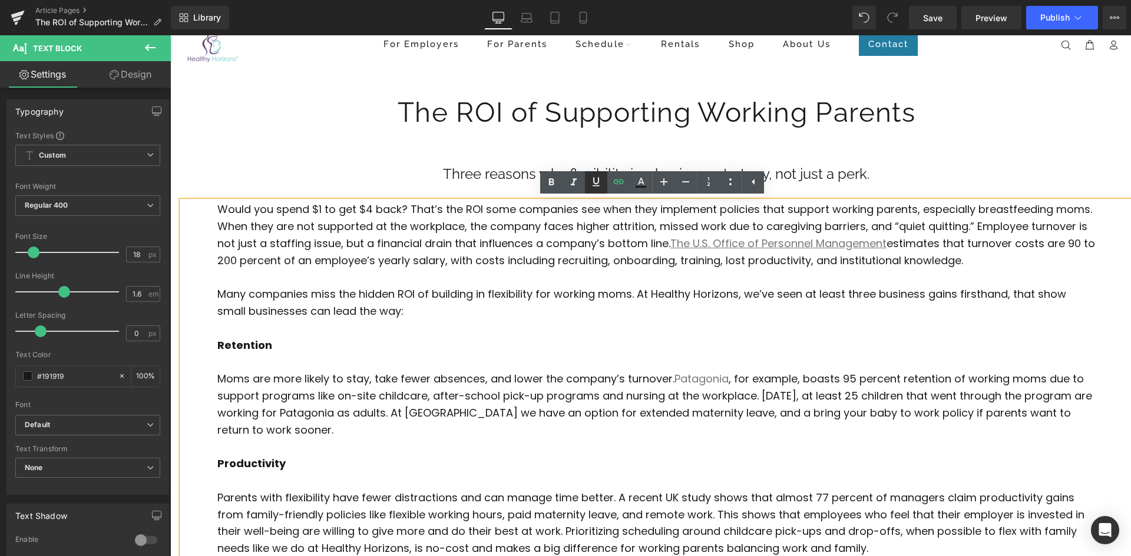
click at [598, 183] on icon at bounding box center [595, 182] width 7 height 9
drag, startPoint x: 624, startPoint y: 497, endPoint x: 711, endPoint y: 505, distance: 87.5
click at [711, 505] on p "Parents with flexibility have fewer distractions and can manage time better. A …" at bounding box center [656, 524] width 878 height 68
click at [620, 180] on icon at bounding box center [619, 182] width 10 height 5
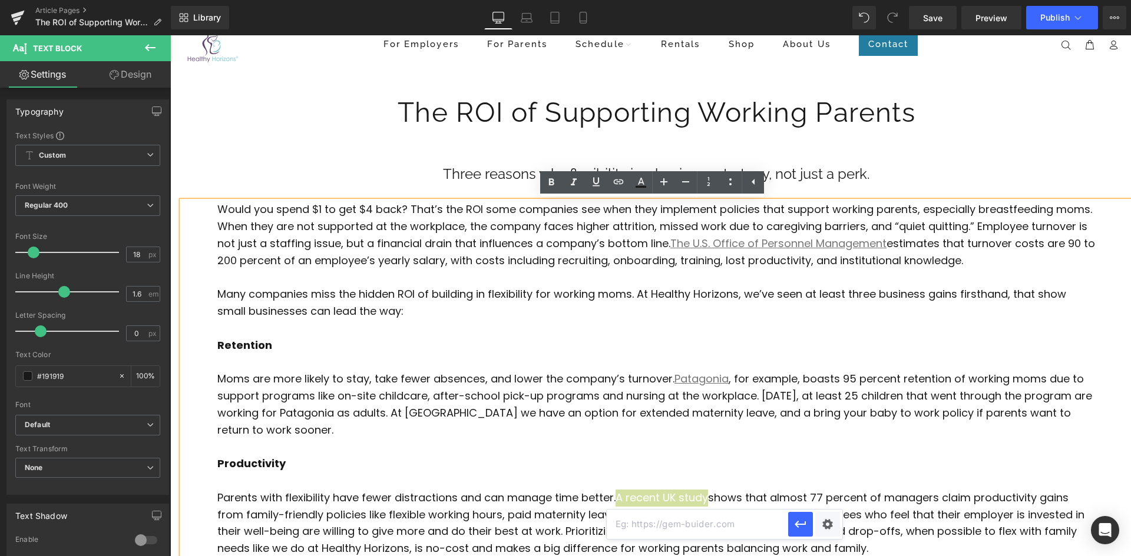
click at [657, 519] on input "text" at bounding box center [697, 524] width 181 height 29
paste input "https://www.birmingham.ac.uk/documents/college-social-sciences/business/researc…"
click at [801, 528] on icon "button" at bounding box center [800, 525] width 14 height 14
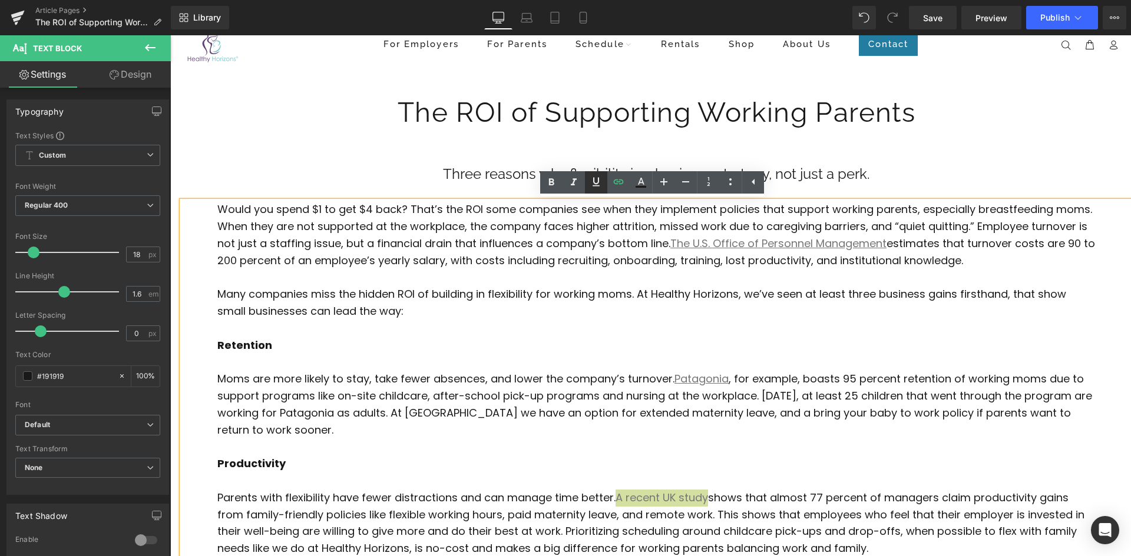
click at [597, 183] on icon at bounding box center [596, 182] width 14 height 14
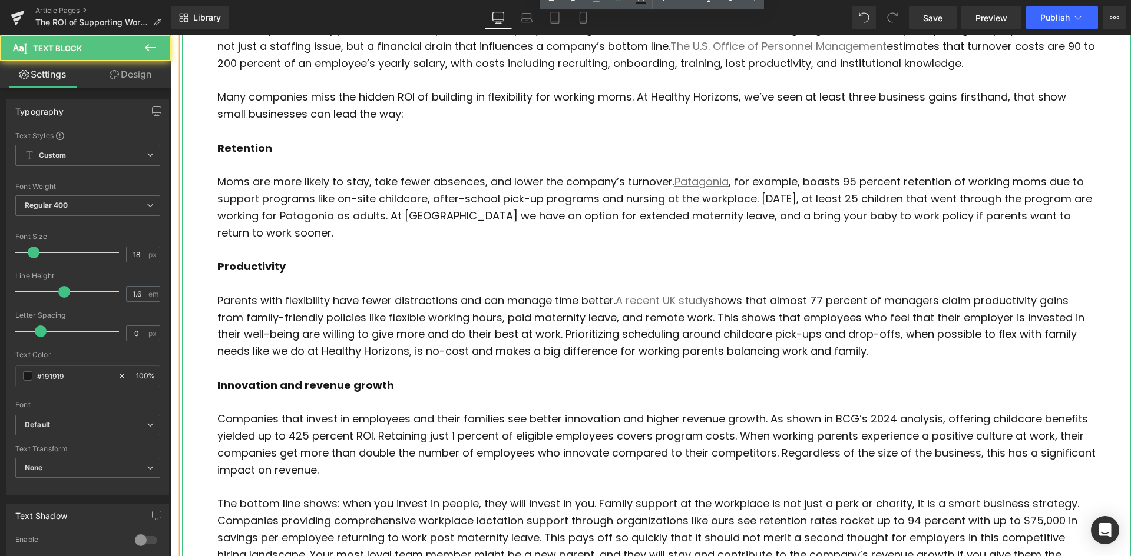
drag, startPoint x: 723, startPoint y: 340, endPoint x: 724, endPoint y: 412, distance: 71.9
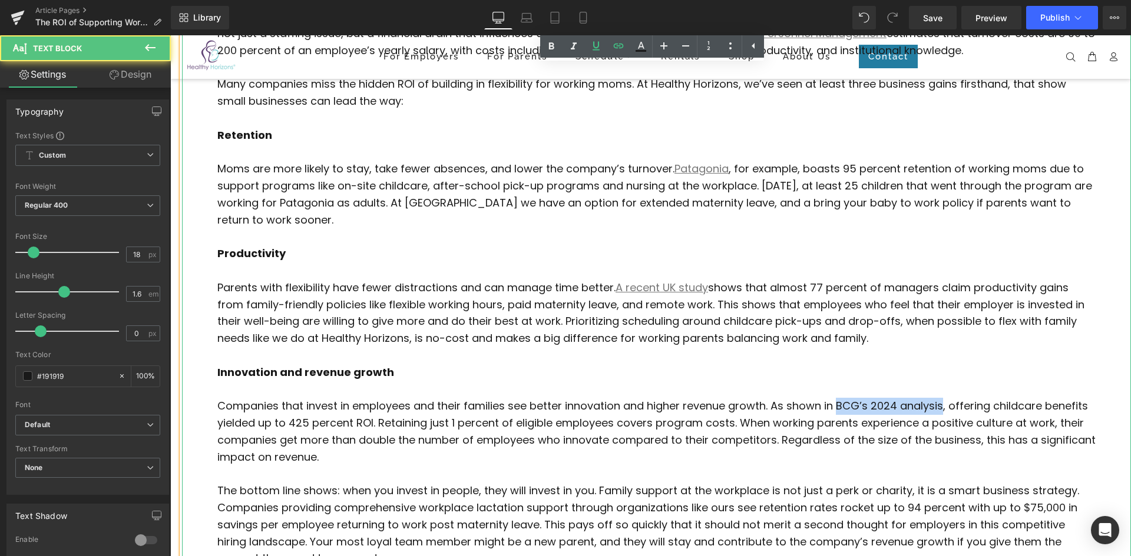
drag, startPoint x: 839, startPoint y: 405, endPoint x: 942, endPoint y: 411, distance: 103.8
click at [942, 411] on p "Companies that invest in employees and their families see better innovation and…" at bounding box center [656, 432] width 878 height 68
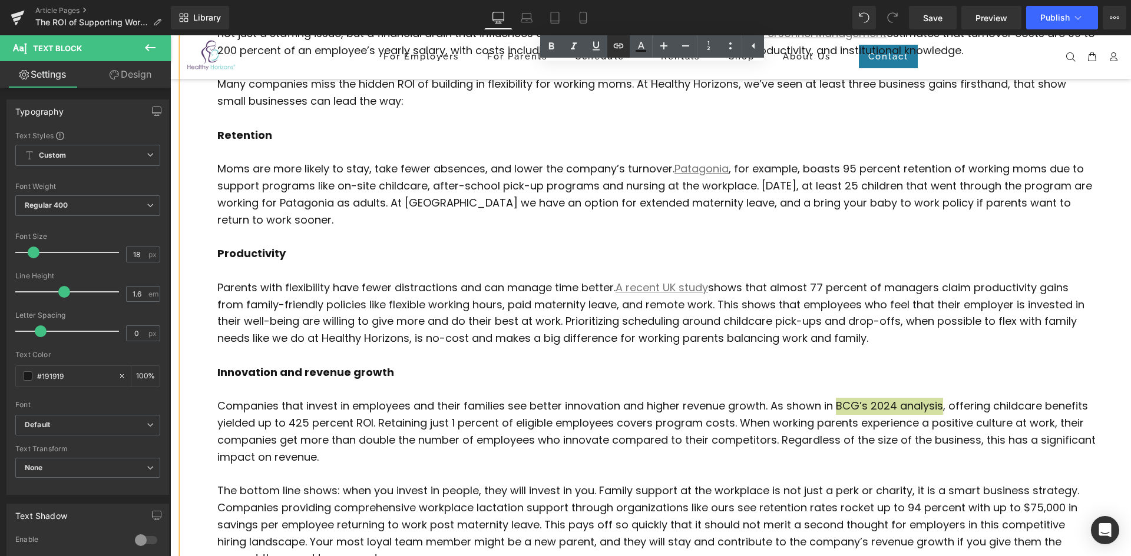
click at [621, 45] on icon at bounding box center [618, 46] width 14 height 14
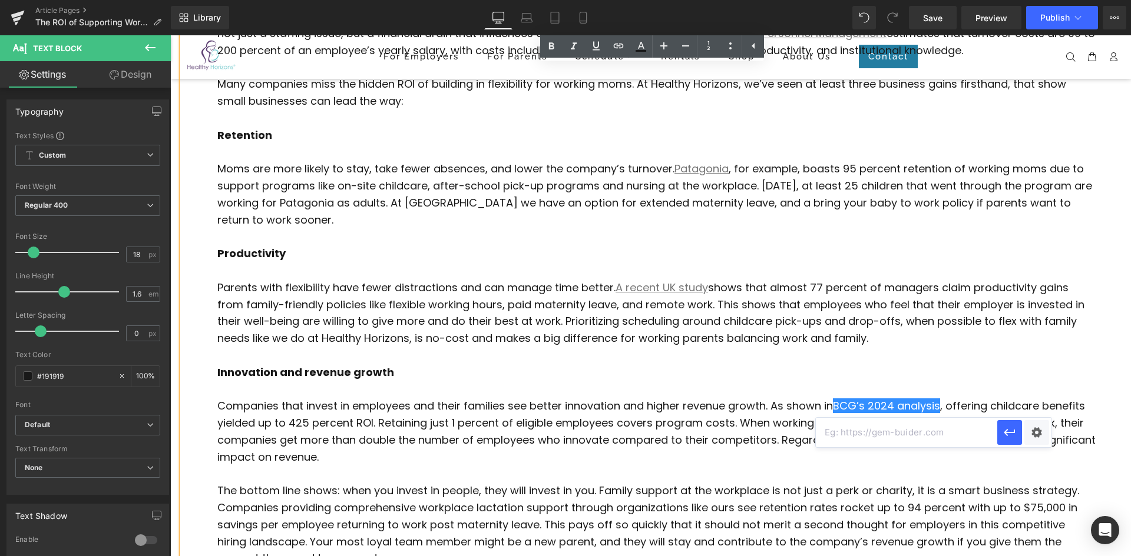
click at [853, 432] on input "text" at bounding box center [906, 432] width 181 height 29
paste input "https://www.bcg.com/publications/2024/childcare-benefits-pay-for-themselves-at-…"
click at [1007, 438] on icon "button" at bounding box center [1009, 433] width 14 height 14
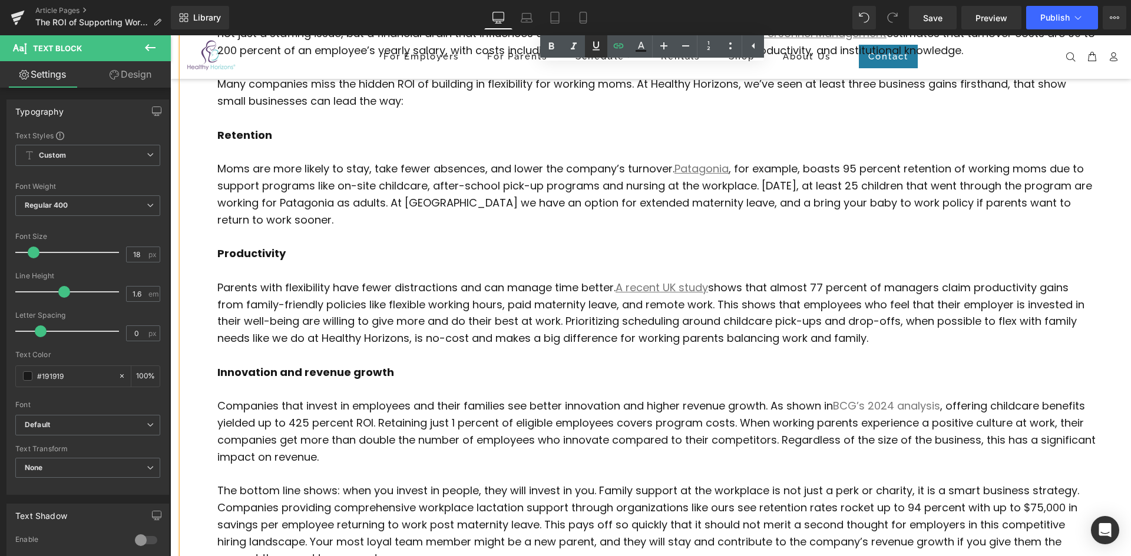
click at [591, 47] on icon at bounding box center [596, 46] width 14 height 14
drag, startPoint x: 688, startPoint y: 291, endPoint x: 683, endPoint y: 353, distance: 62.7
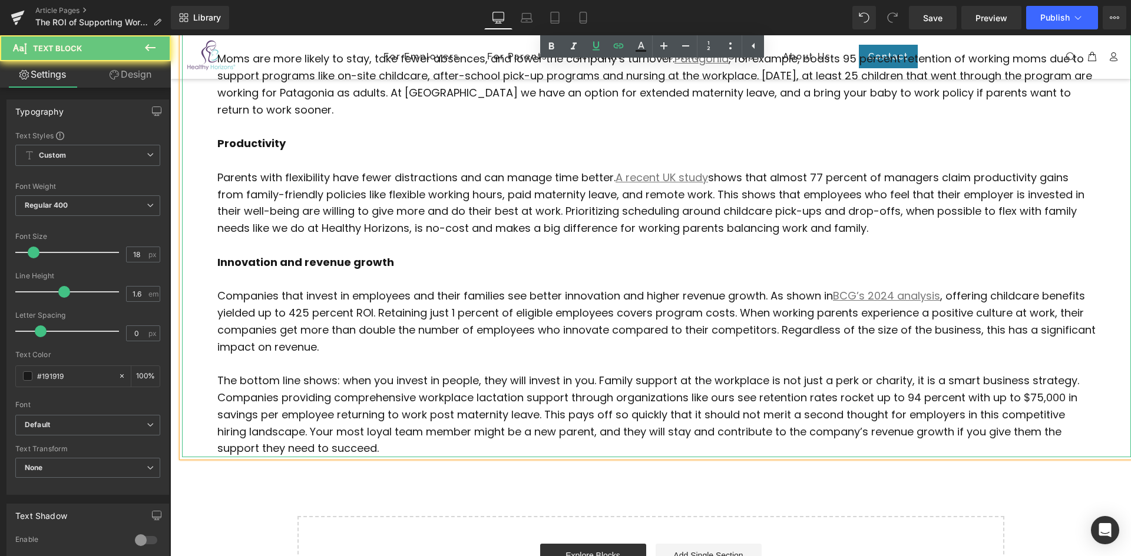
drag, startPoint x: 641, startPoint y: 335, endPoint x: 648, endPoint y: 393, distance: 58.7
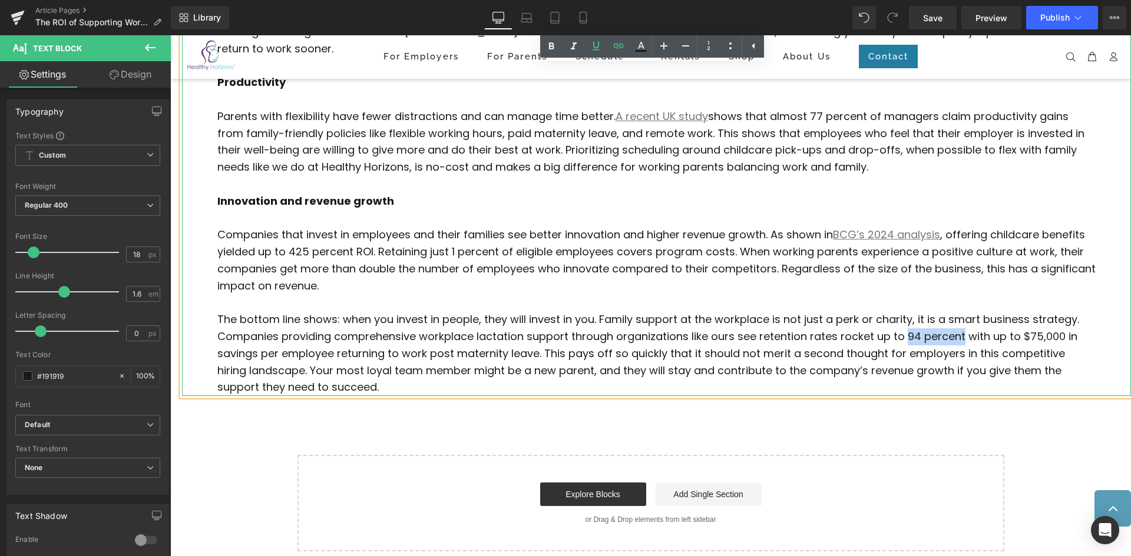
drag, startPoint x: 912, startPoint y: 337, endPoint x: 965, endPoint y: 339, distance: 52.4
click at [965, 339] on p "The bottom line shows: when you invest in people, they will invest in you. Fami…" at bounding box center [656, 354] width 878 height 85
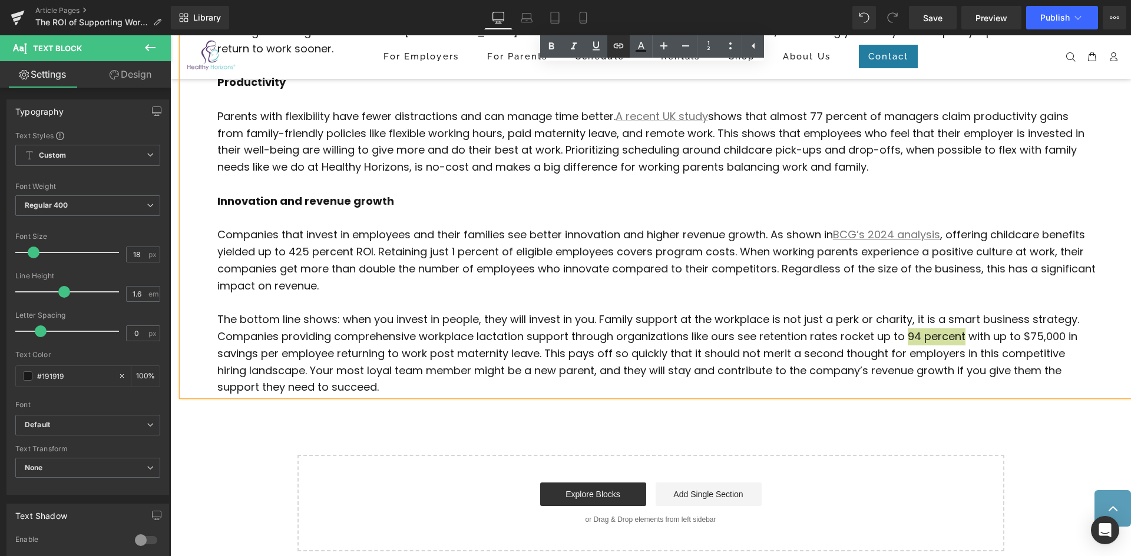
click at [621, 47] on icon at bounding box center [618, 46] width 14 height 14
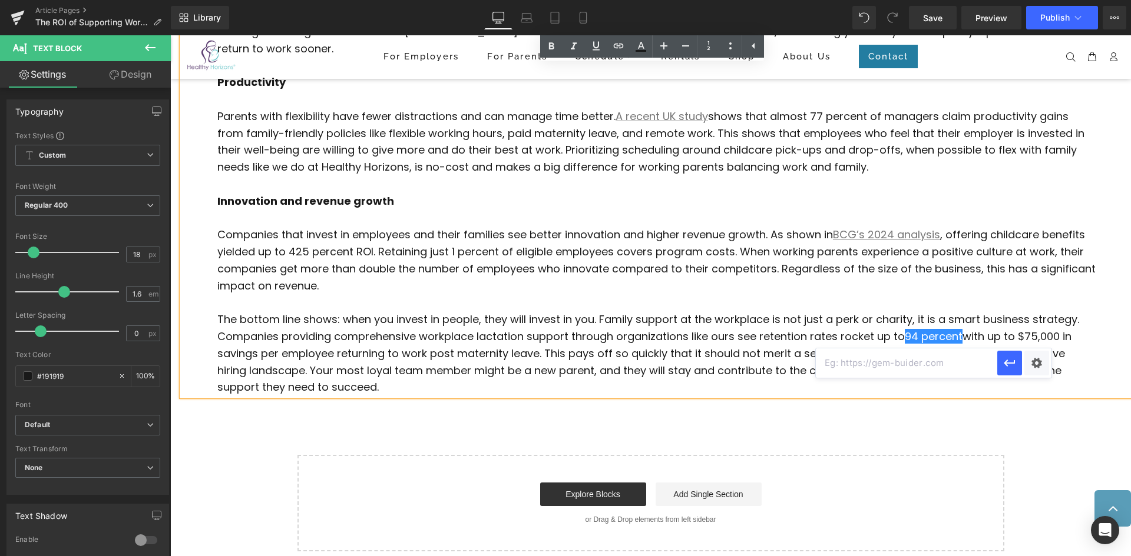
click at [840, 365] on input "text" at bounding box center [906, 363] width 181 height 29
paste input "https://www.healthyhorizons.com/blogs/blog/how-lactation-programs-protect-the-b…"
type input "https://www.healthyhorizons.com/blogs/blog/how-lactation-programs-protect-the-b…"
click at [1006, 366] on icon "button" at bounding box center [1008, 363] width 11 height 7
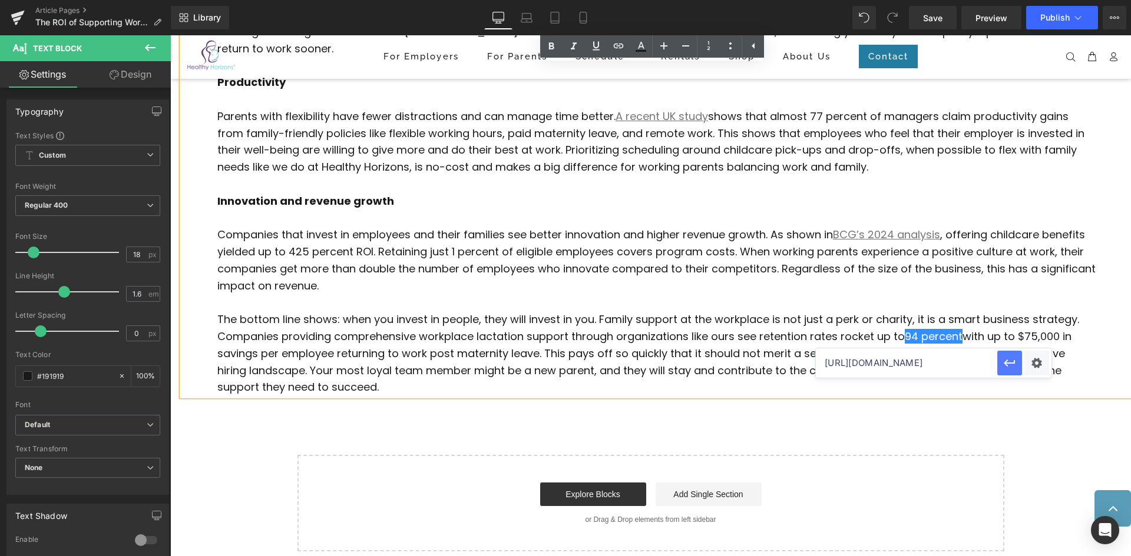
scroll to position [0, 0]
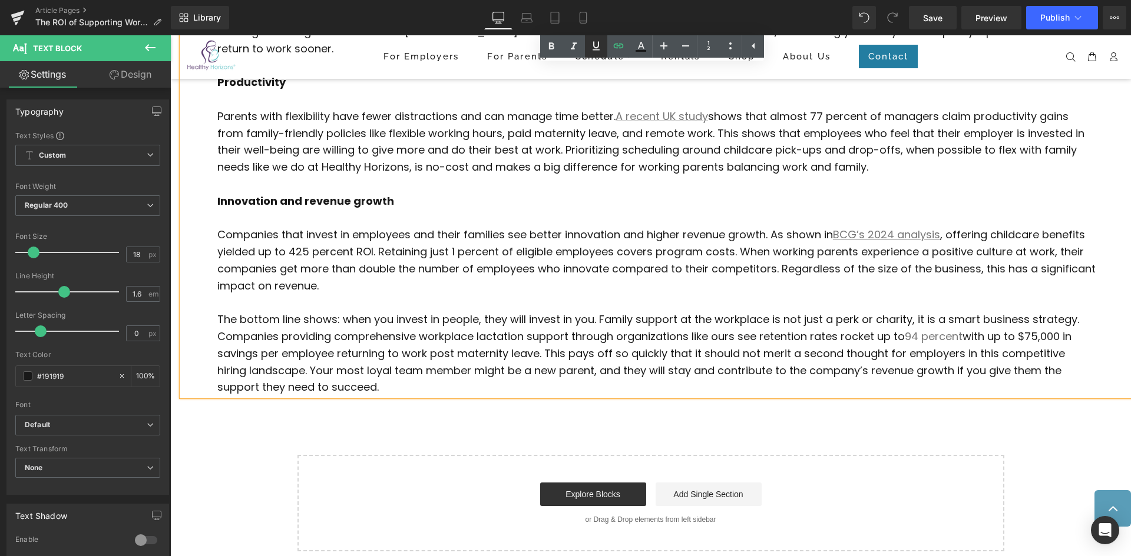
click at [594, 49] on icon at bounding box center [596, 46] width 14 height 14
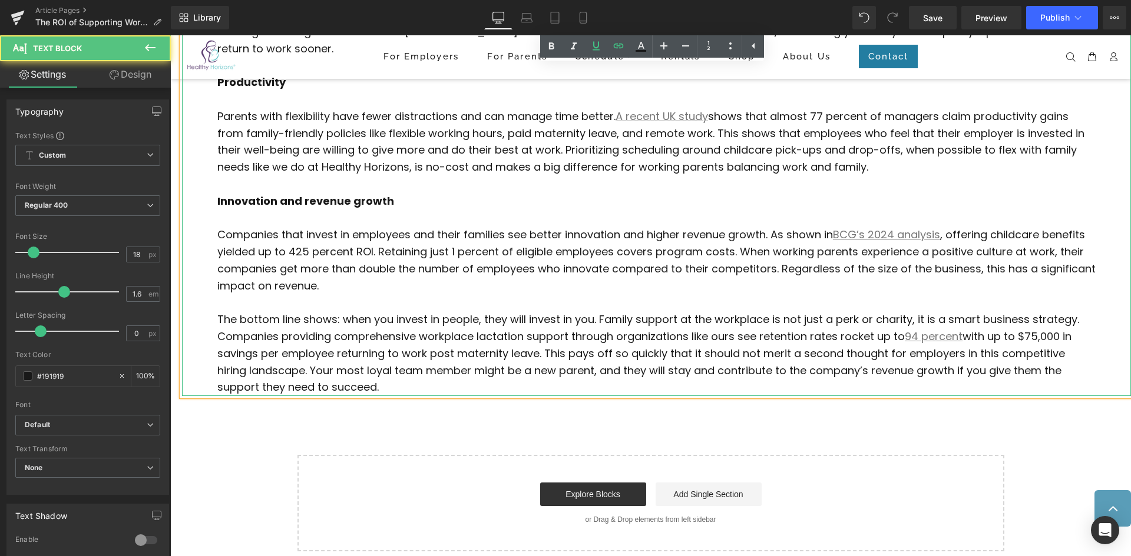
click at [713, 321] on p "The bottom line shows: when you invest in people, they will invest in you. Fami…" at bounding box center [656, 354] width 878 height 85
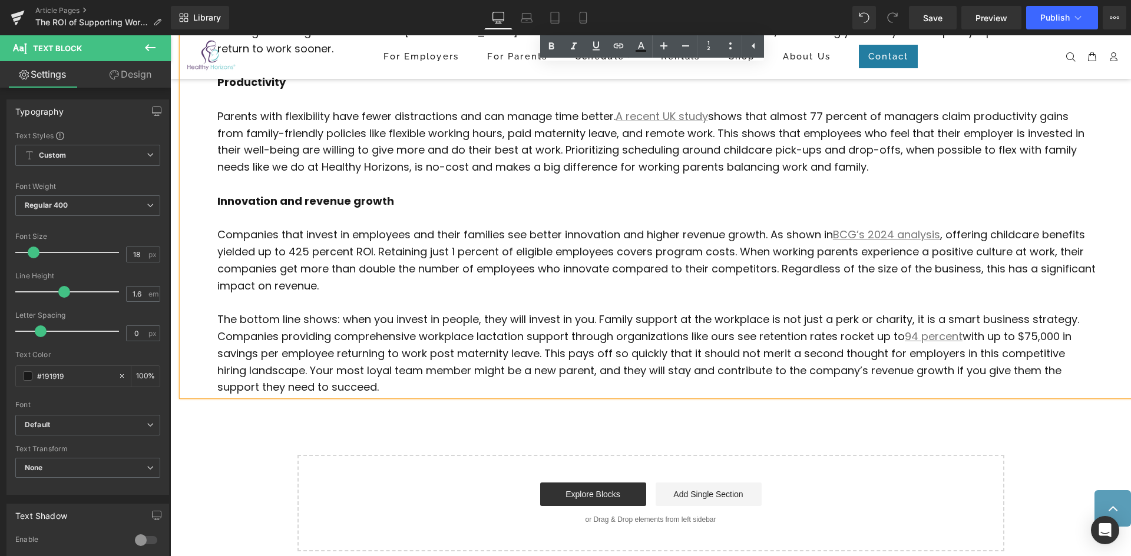
click at [401, 395] on p "The bottom line shows: when you invest in people, they will invest in you. Fami…" at bounding box center [656, 354] width 878 height 85
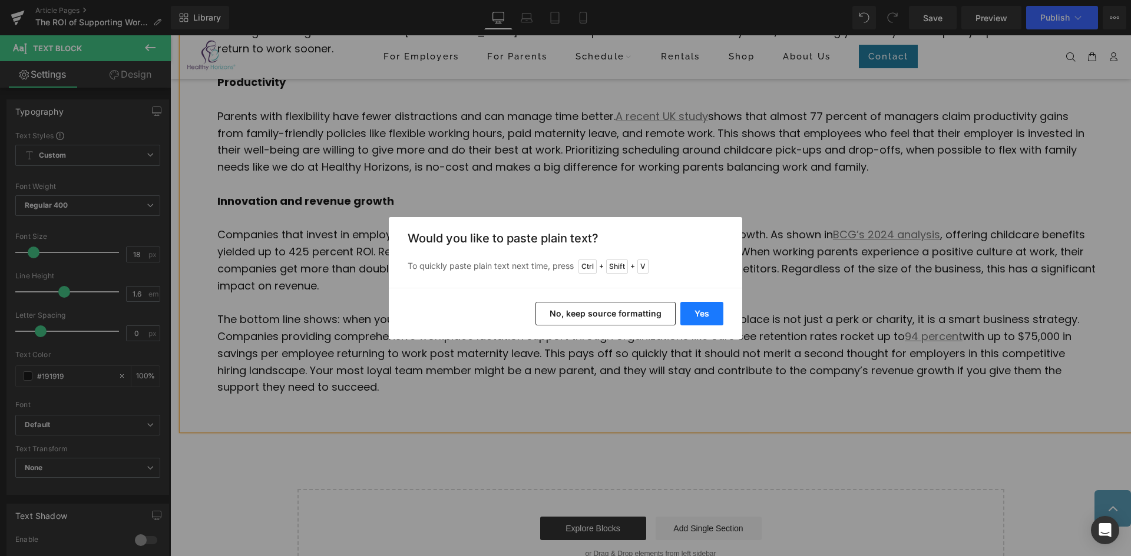
click at [698, 314] on button "Yes" at bounding box center [701, 314] width 43 height 24
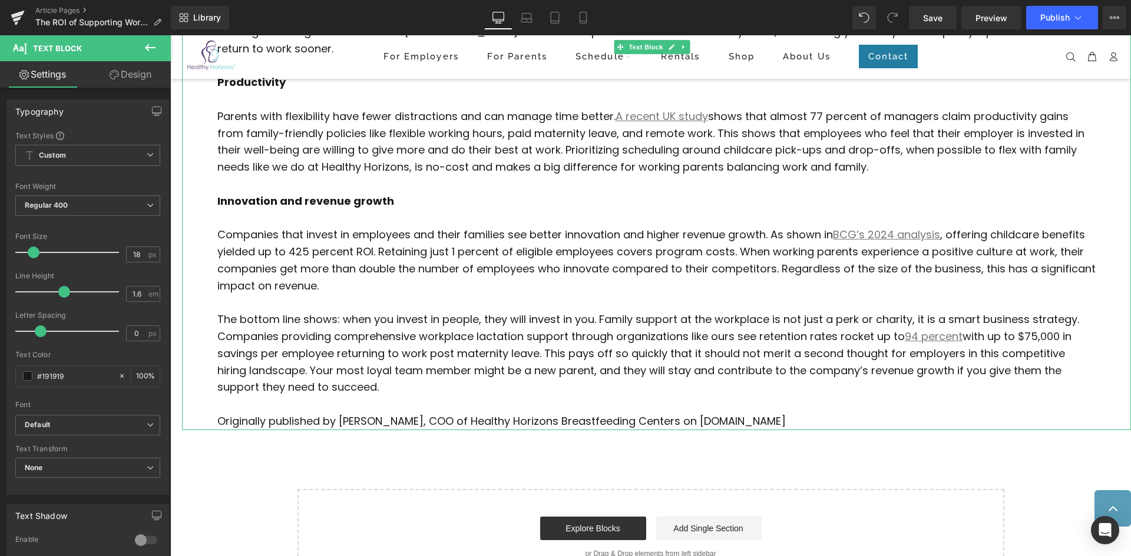
click at [734, 425] on p "Originally published by [PERSON_NAME], COO of Healthy Horizons Breastfeeding Ce…" at bounding box center [656, 421] width 878 height 17
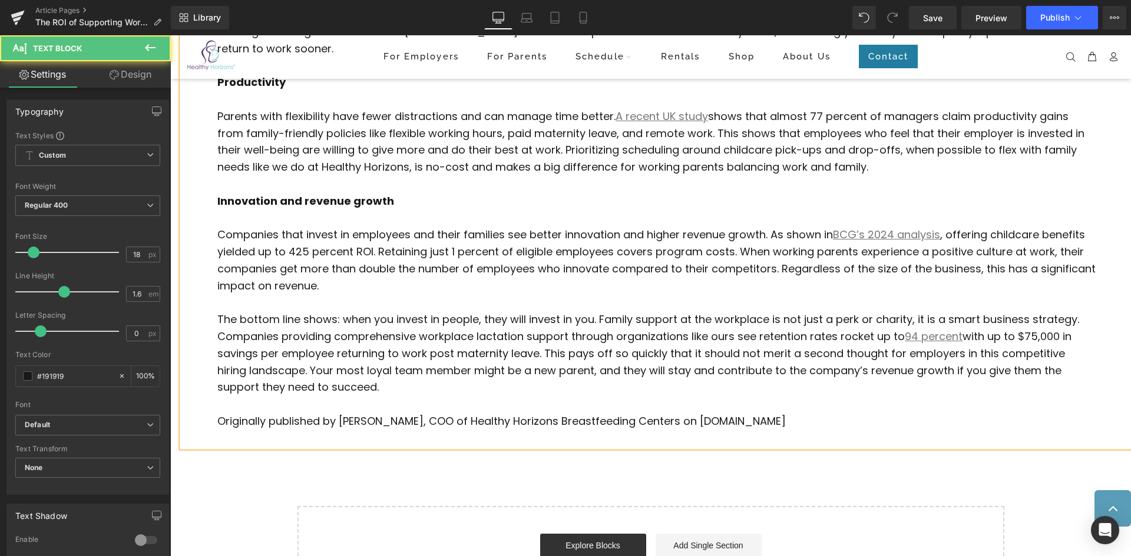
click at [744, 418] on p "Originally published by [PERSON_NAME], COO of Healthy Horizons Breastfeeding Ce…" at bounding box center [656, 421] width 878 height 17
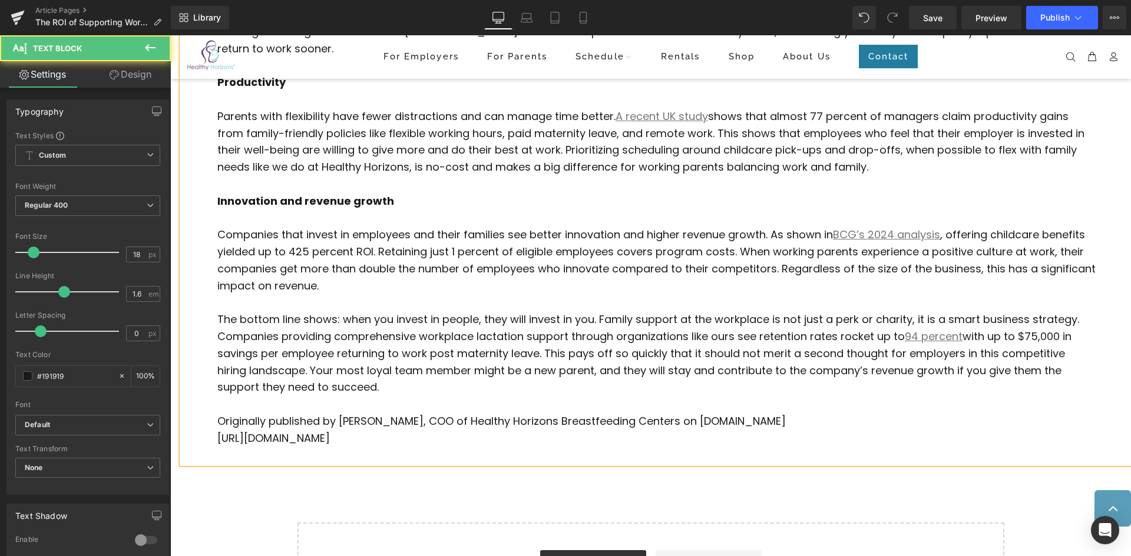
drag, startPoint x: 679, startPoint y: 435, endPoint x: 192, endPoint y: 440, distance: 487.0
click at [192, 440] on div "Would you spend $1 to get $4 back? That’s the ROI some companies see when they …" at bounding box center [656, 142] width 949 height 644
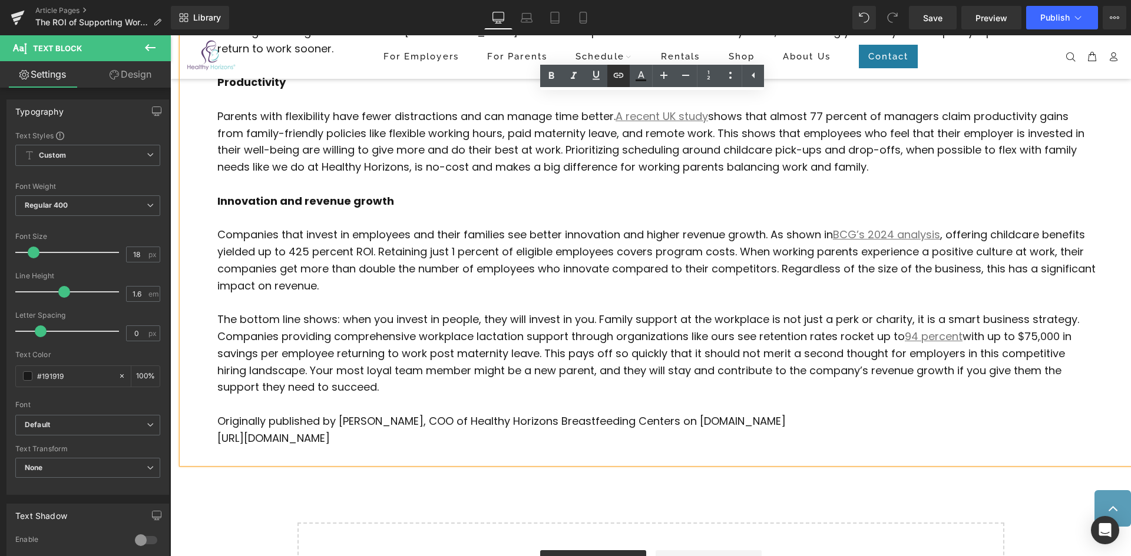
click at [621, 79] on icon at bounding box center [618, 75] width 14 height 14
click at [476, 467] on input "text" at bounding box center [475, 464] width 181 height 29
paste input "https://www.inc.com/cassi-janakos/the-roi-of-supporting-working-parents/91219148"
type input "https://www.inc.com/cassi-janakos/the-roi-of-supporting-working-parents/91219148"
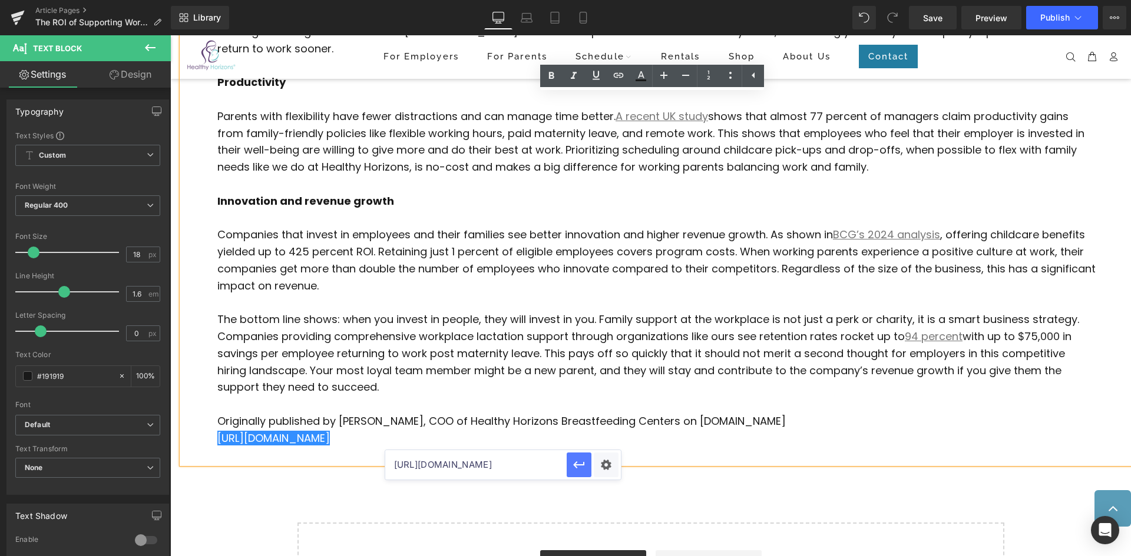
click at [579, 468] on icon "button" at bounding box center [579, 465] width 14 height 14
click at [596, 79] on icon at bounding box center [595, 75] width 7 height 9
click at [598, 349] on p "The bottom line shows: when you invest in people, they will invest in you. Fami…" at bounding box center [656, 354] width 878 height 85
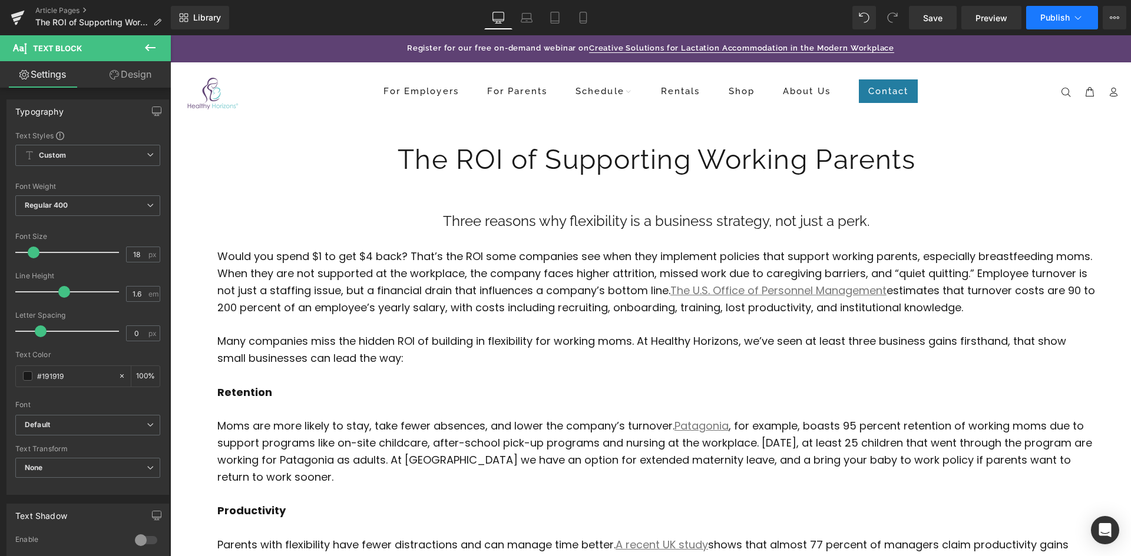
click at [1072, 21] on icon at bounding box center [1078, 18] width 12 height 12
click at [1074, 15] on icon at bounding box center [1078, 18] width 12 height 12
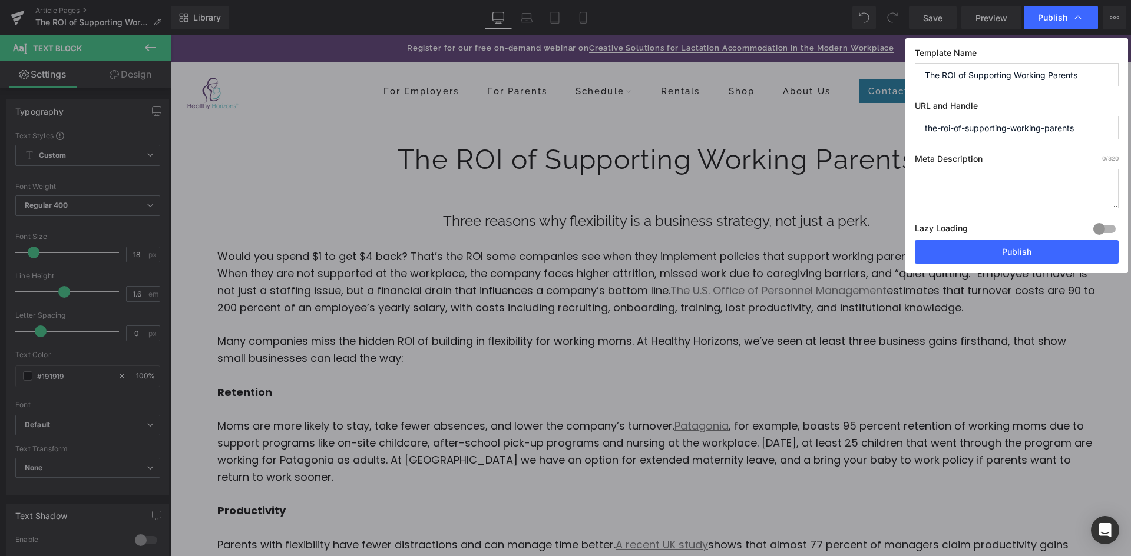
click at [963, 183] on textarea at bounding box center [1017, 188] width 204 height 39
paste textarea "The ROI of Supporting Working ParentsThree reasons why flexibility is a busines…"
click at [1078, 180] on textarea "The ROI of Supporting Working ParentsThree reasons why flexibility is a busines…" at bounding box center [1017, 188] width 204 height 39
click at [1026, 205] on textarea "The ROI of Supporting Working Parents. Three reasons why flexibility is a busin…" at bounding box center [1017, 188] width 204 height 39
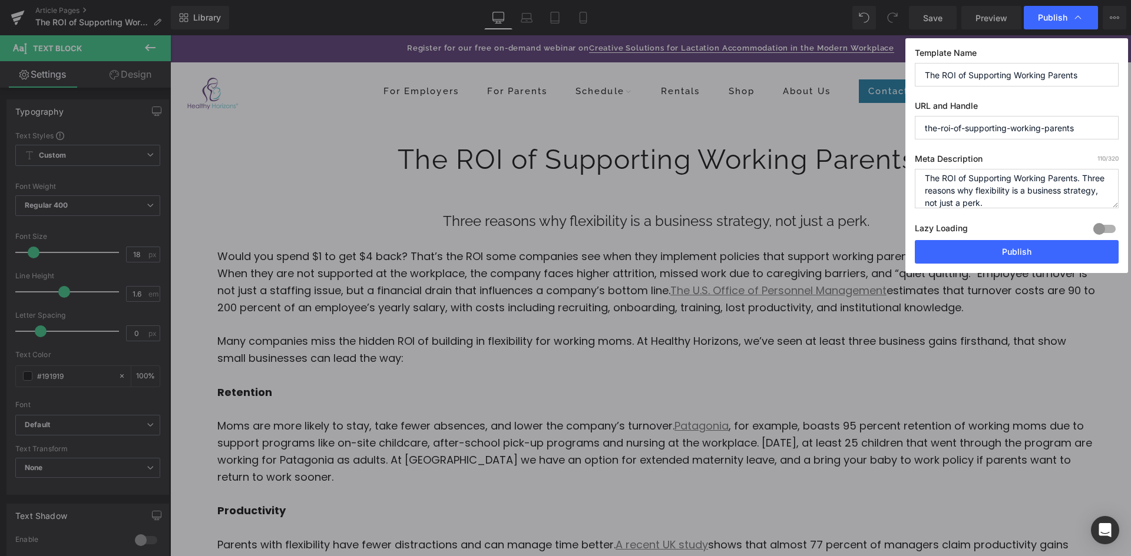
paste textarea "Would you spend $1 to get $4 back? That’s the ROI some companies see when they …"
drag, startPoint x: 1087, startPoint y: 187, endPoint x: 993, endPoint y: 195, distance: 94.6
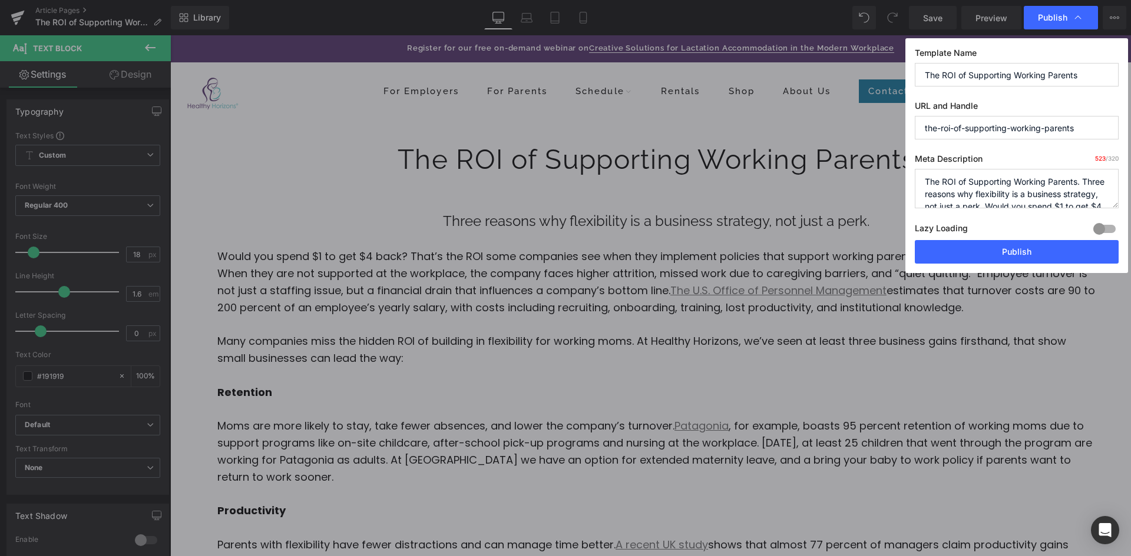
click at [993, 195] on textarea "The ROI of Supporting Working Parents. Three reasons why flexibility is a busin…" at bounding box center [1017, 188] width 204 height 39
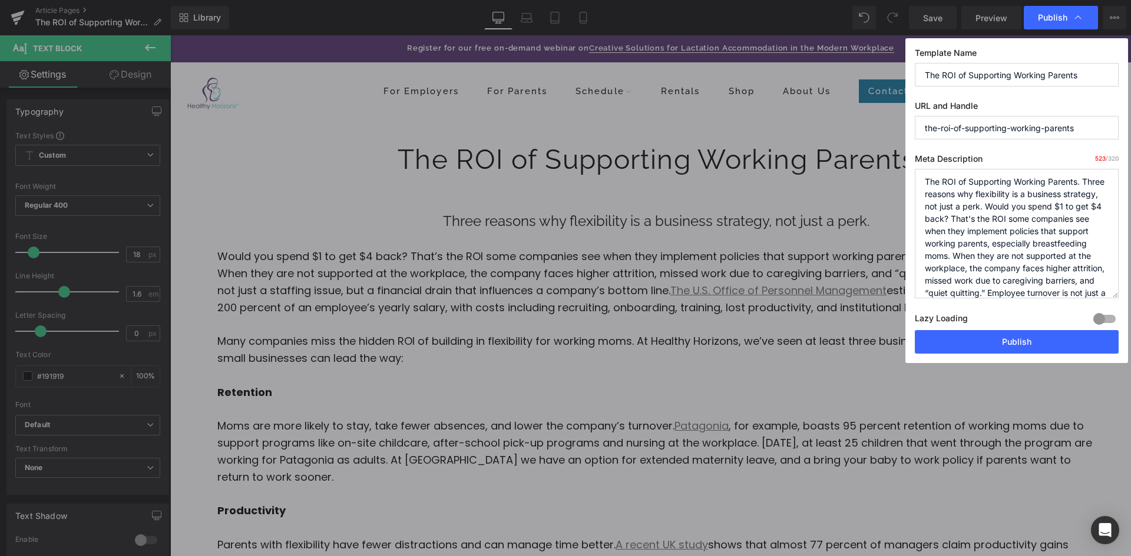
drag, startPoint x: 1115, startPoint y: 207, endPoint x: 1092, endPoint y: 360, distance: 155.5
click at [1092, 360] on div "Template Name The ROI of Supporting Working Parents URL and Handle the-roi-of-s…" at bounding box center [1016, 200] width 223 height 325
click at [1022, 269] on textarea "The ROI of Supporting Working Parents. Three reasons why flexibility is a busin…" at bounding box center [1017, 234] width 204 height 130
click at [992, 222] on textarea "The ROI of Supporting Working Parents. Three reasons why flexibility is a busin…" at bounding box center [1017, 234] width 204 height 130
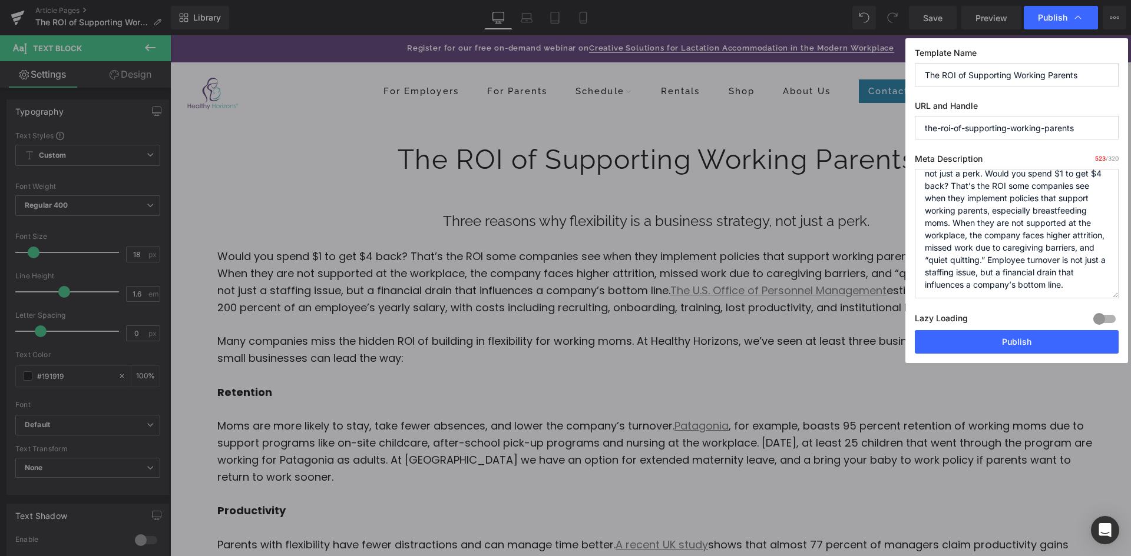
drag, startPoint x: 1008, startPoint y: 255, endPoint x: 1092, endPoint y: 251, distance: 84.9
click at [1092, 251] on textarea "The ROI of Supporting Working Parents. Three reasons why flexibility is a busin…" at bounding box center [1017, 234] width 204 height 130
drag, startPoint x: 1020, startPoint y: 283, endPoint x: 953, endPoint y: 257, distance: 71.4
click at [953, 257] on textarea "The ROI of Supporting Working Parents. Three reasons why flexibility is a busin…" at bounding box center [1017, 234] width 204 height 130
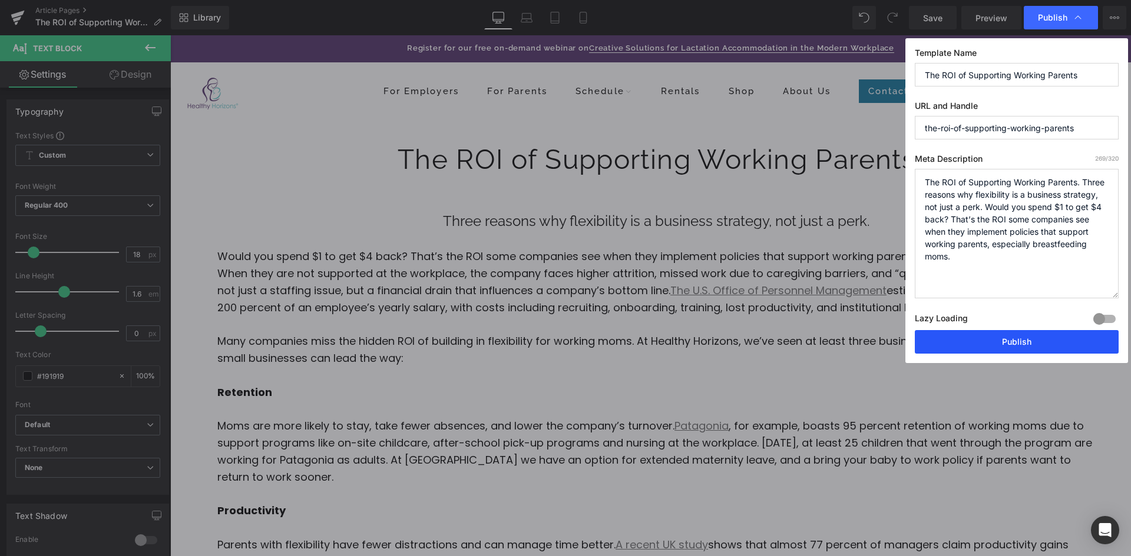
type textarea "The ROI of Supporting Working Parents. Three reasons why flexibility is a busin…"
click at [1019, 348] on button "Publish" at bounding box center [1017, 342] width 204 height 24
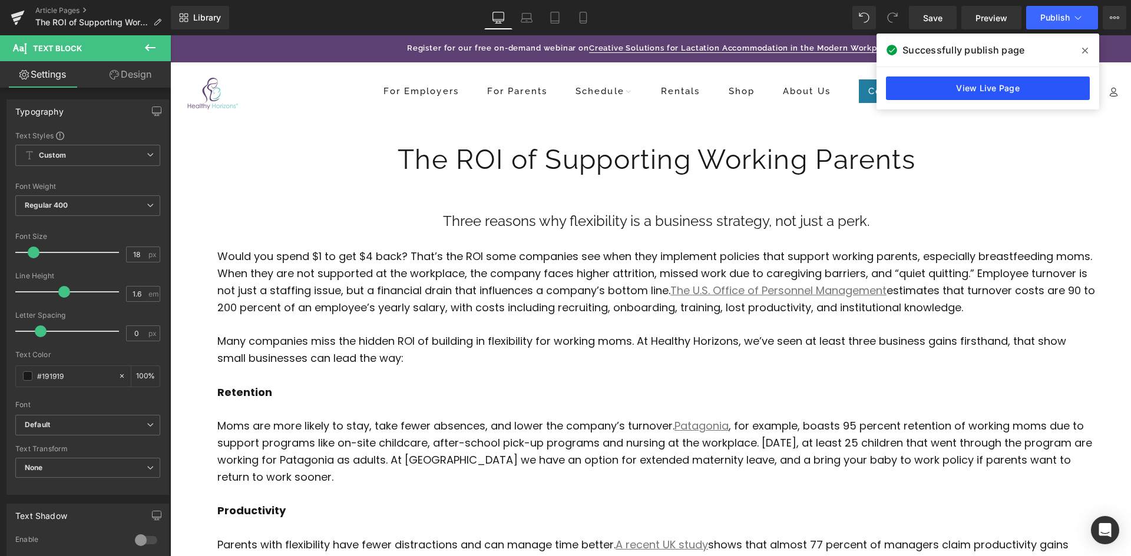
click at [1016, 85] on link "View Live Page" at bounding box center [988, 89] width 204 height 24
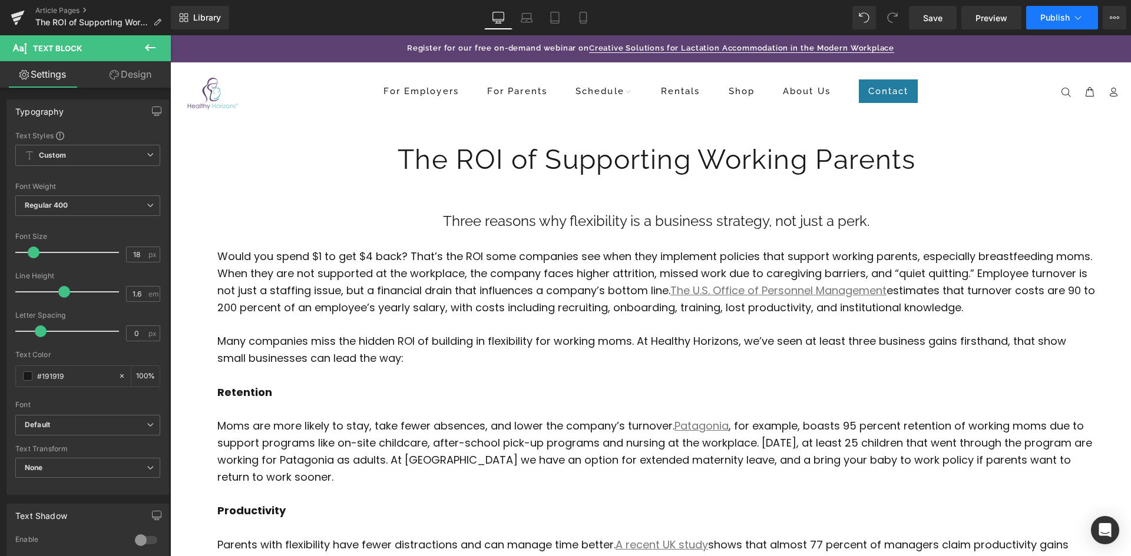
click at [1045, 22] on button "Publish" at bounding box center [1062, 18] width 72 height 24
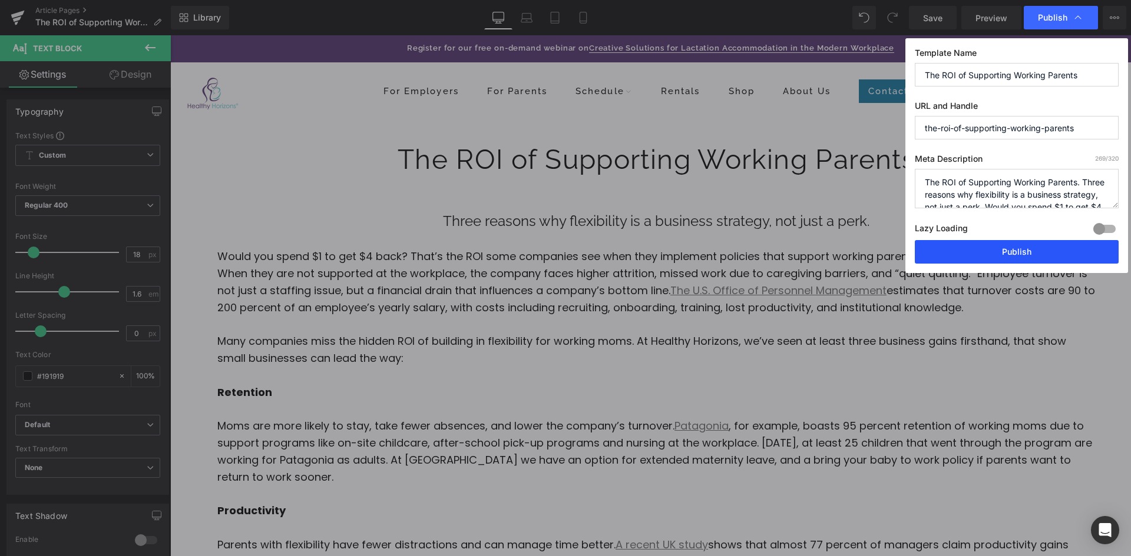
click at [1032, 246] on button "Publish" at bounding box center [1017, 252] width 204 height 24
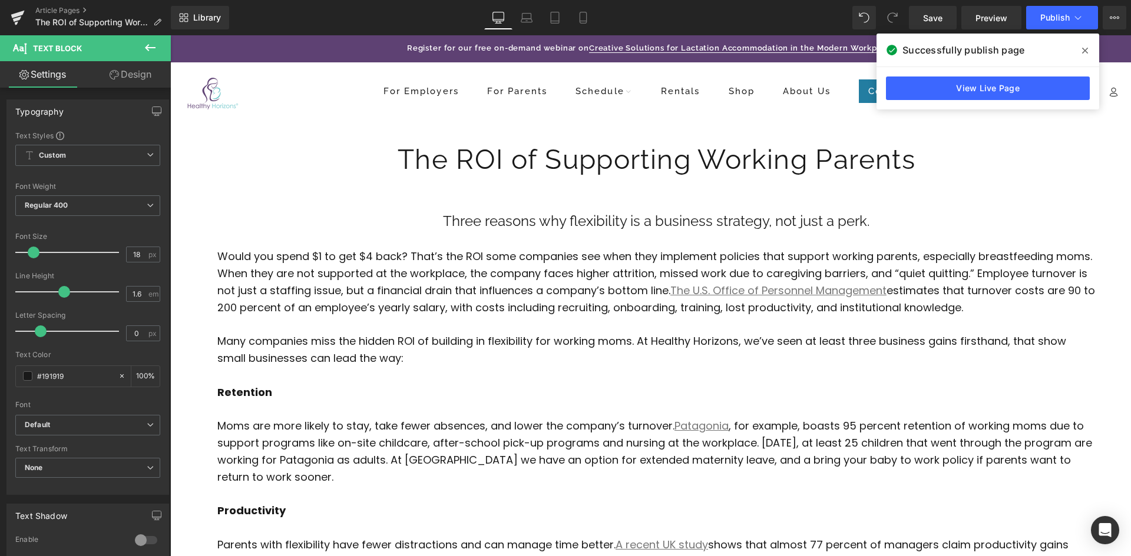
click at [1086, 51] on icon at bounding box center [1085, 51] width 6 height 6
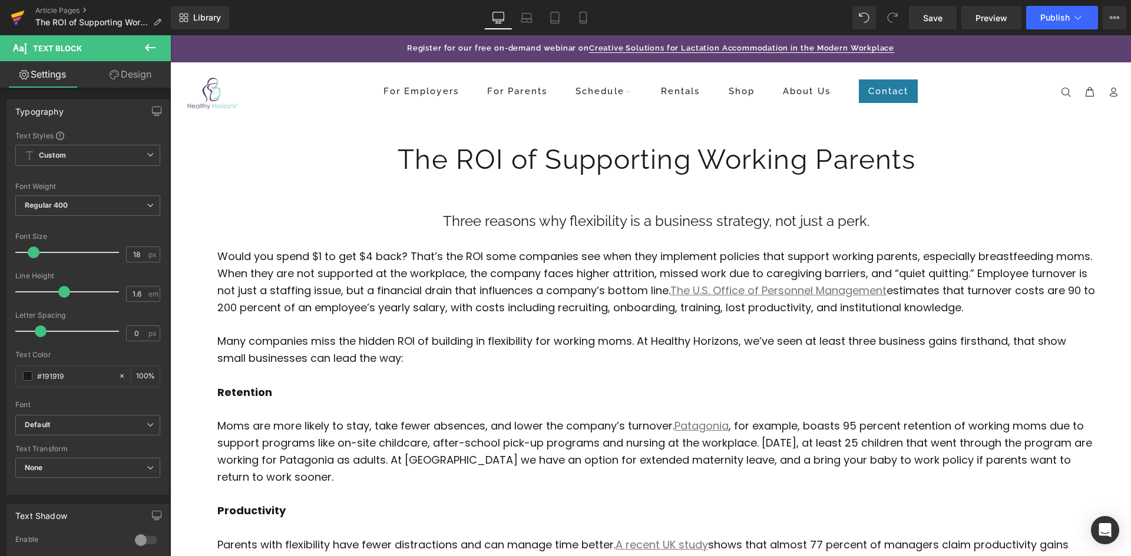
click at [14, 13] on icon at bounding box center [18, 17] width 14 height 29
